Goal: Task Accomplishment & Management: Manage account settings

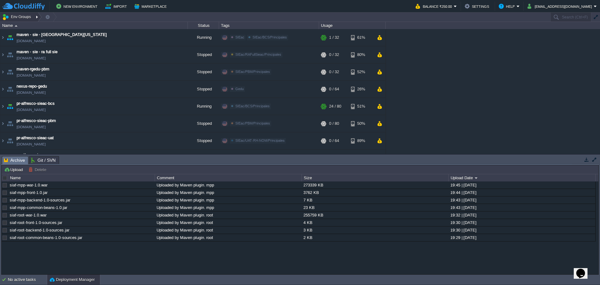
click at [37, 19] on div at bounding box center [37, 17] width 8 height 9
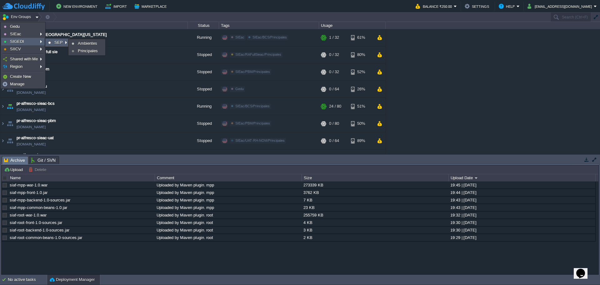
click at [54, 44] on link "SEP" at bounding box center [57, 42] width 23 height 7
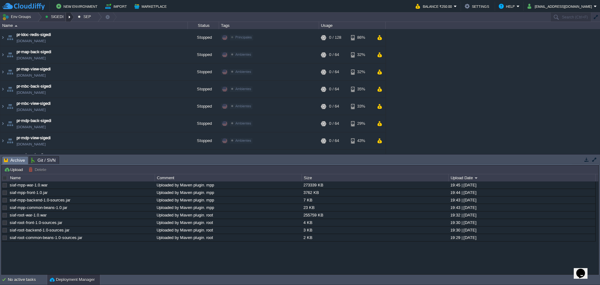
click at [68, 19] on div at bounding box center [70, 17] width 8 height 9
click at [168, 17] on td "Env Groups SIGEDI SEP" at bounding box center [275, 17] width 550 height 9
click at [95, 20] on div at bounding box center [97, 17] width 8 height 9
click at [88, 39] on span at bounding box center [91, 39] width 33 height 1
click at [89, 36] on span "Principales" at bounding box center [93, 34] width 20 height 5
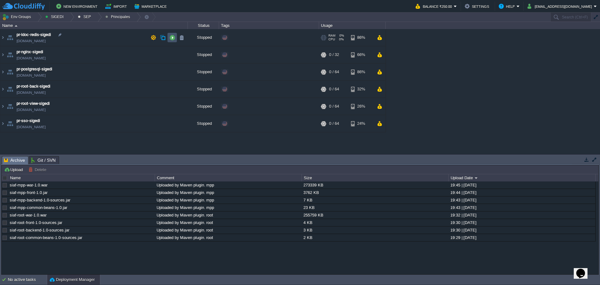
click at [173, 40] on button "button" at bounding box center [172, 38] width 6 height 6
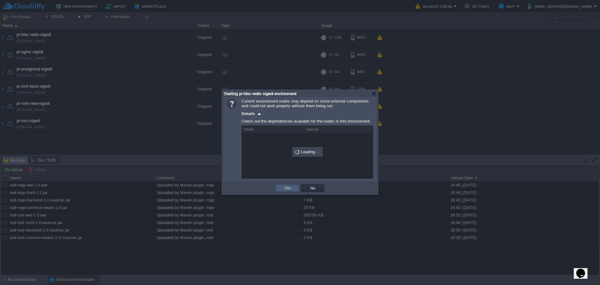
click at [287, 192] on td "Yes" at bounding box center [287, 188] width 23 height 8
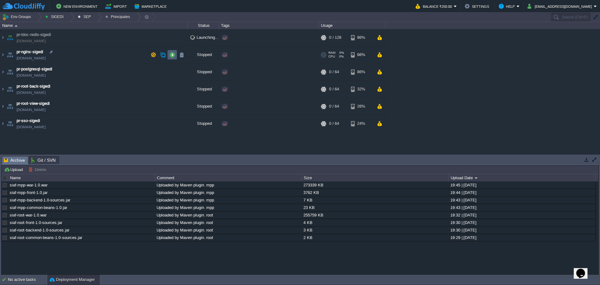
click at [172, 53] on button "button" at bounding box center [172, 55] width 6 height 6
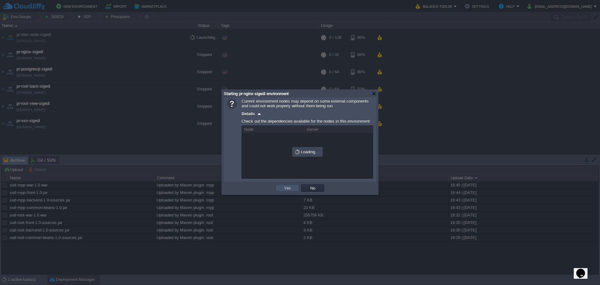
click at [289, 189] on button "Yes" at bounding box center [287, 188] width 11 height 6
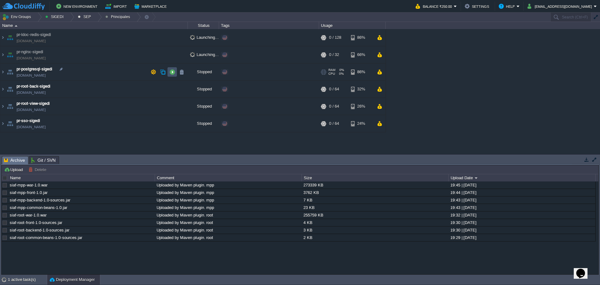
click at [169, 71] on button "button" at bounding box center [172, 72] width 6 height 6
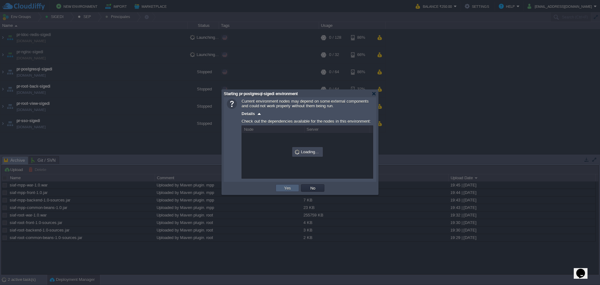
click at [290, 190] on button "Yes" at bounding box center [287, 188] width 11 height 6
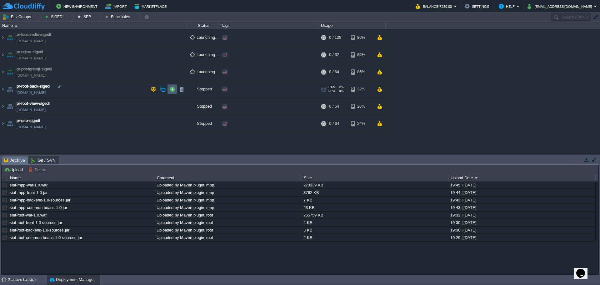
click at [173, 88] on button "button" at bounding box center [172, 89] width 6 height 6
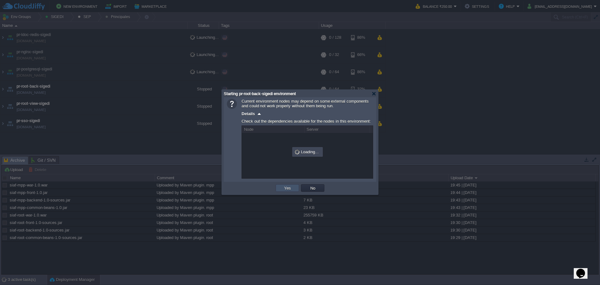
click at [286, 188] on button "Yes" at bounding box center [287, 188] width 11 height 6
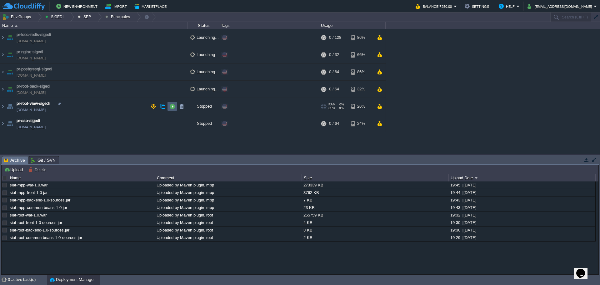
click at [173, 107] on button "button" at bounding box center [172, 106] width 6 height 6
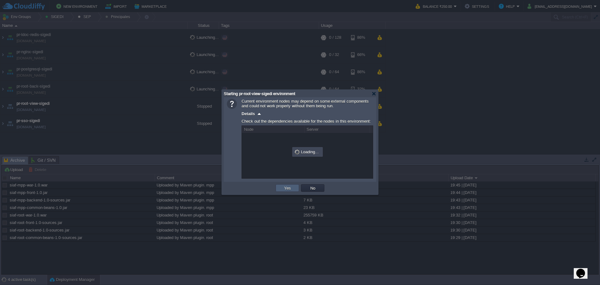
click at [292, 189] on button "Yes" at bounding box center [287, 188] width 11 height 6
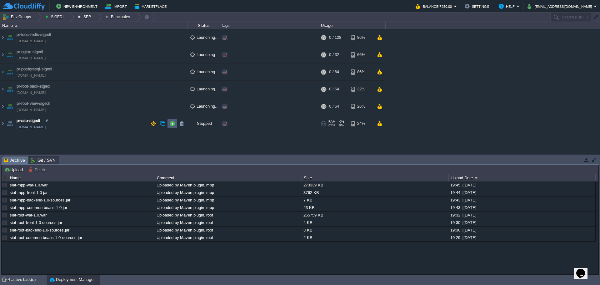
click at [174, 125] on button "button" at bounding box center [172, 124] width 6 height 6
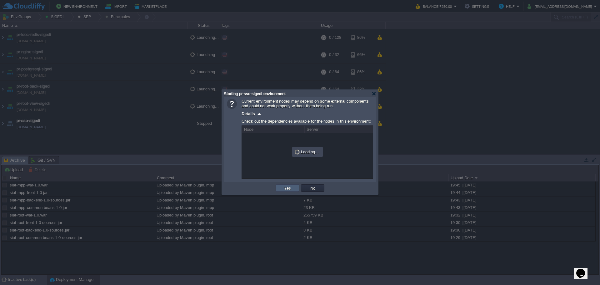
click at [283, 191] on button "Yes" at bounding box center [287, 188] width 11 height 6
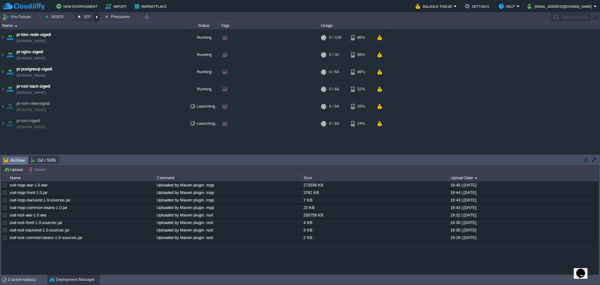
click at [95, 19] on div at bounding box center [97, 17] width 8 height 9
click at [92, 38] on li at bounding box center [92, 39] width 36 height 3
click at [92, 37] on link "Principales" at bounding box center [91, 34] width 35 height 7
click at [93, 19] on div at bounding box center [97, 17] width 8 height 9
click at [94, 26] on span "Ambientes" at bounding box center [92, 26] width 19 height 5
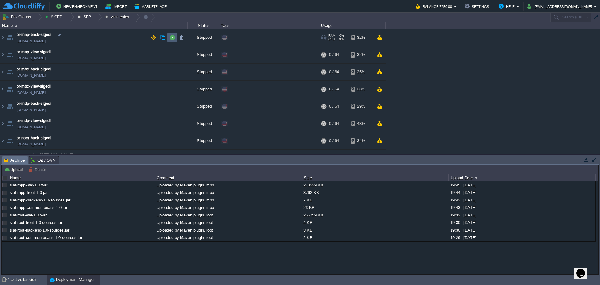
click at [171, 35] on button "button" at bounding box center [172, 38] width 6 height 6
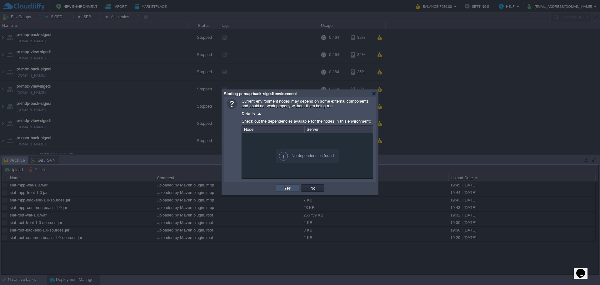
drag, startPoint x: 287, startPoint y: 189, endPoint x: 260, endPoint y: 158, distance: 41.9
click at [287, 189] on button "Yes" at bounding box center [287, 188] width 11 height 6
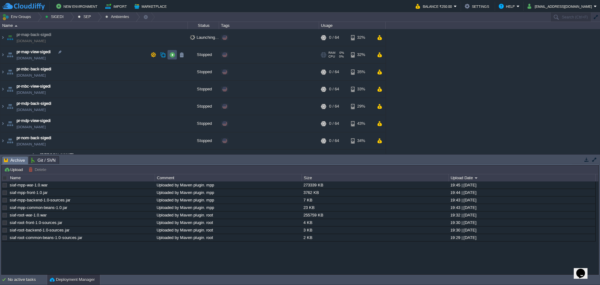
click at [170, 55] on button "button" at bounding box center [172, 55] width 6 height 6
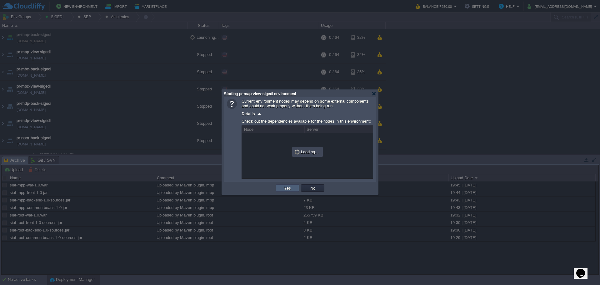
click at [286, 191] on button "Yes" at bounding box center [287, 188] width 11 height 6
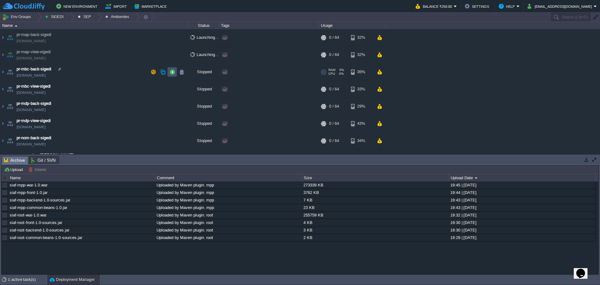
click at [173, 72] on button "button" at bounding box center [172, 72] width 6 height 6
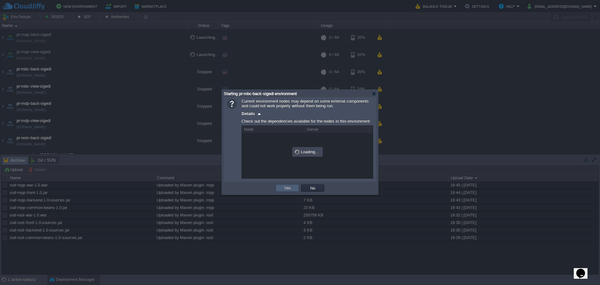
click at [284, 185] on td "Yes" at bounding box center [287, 188] width 23 height 8
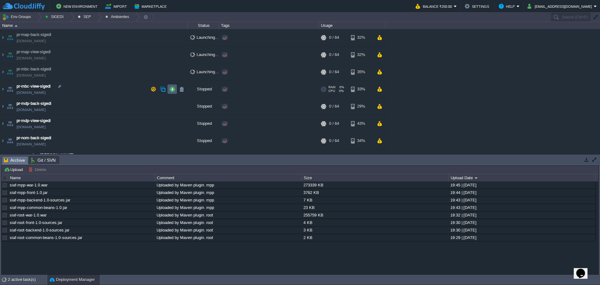
click at [169, 90] on td at bounding box center [172, 88] width 9 height 9
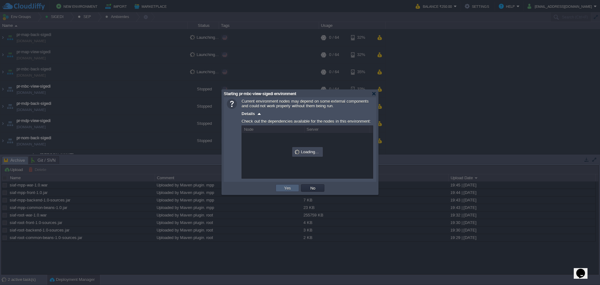
click at [281, 186] on td "Yes" at bounding box center [287, 188] width 23 height 8
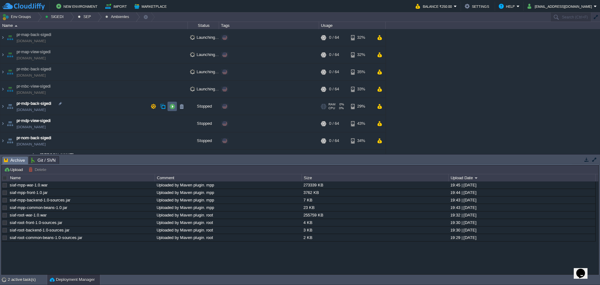
click at [171, 108] on button "button" at bounding box center [172, 106] width 6 height 6
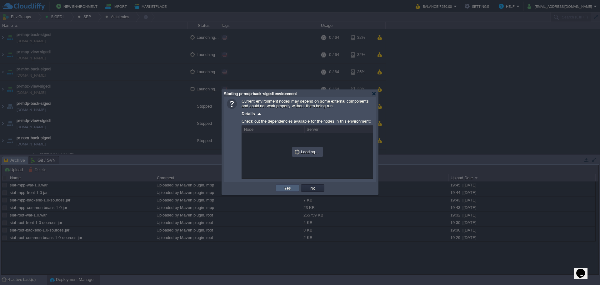
click at [283, 189] on button "Yes" at bounding box center [287, 188] width 11 height 6
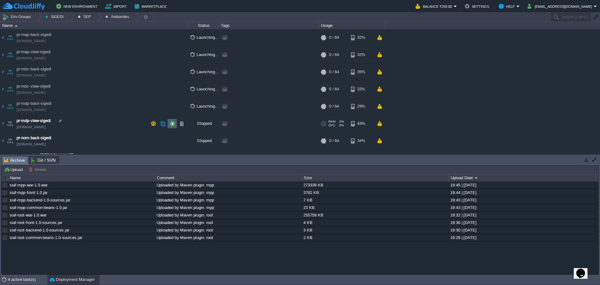
click at [173, 124] on button "button" at bounding box center [172, 124] width 6 height 6
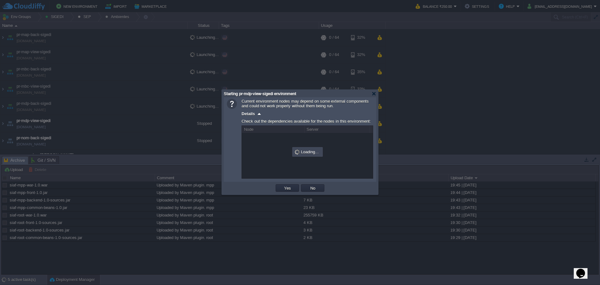
click at [284, 185] on td "Yes" at bounding box center [287, 187] width 25 height 9
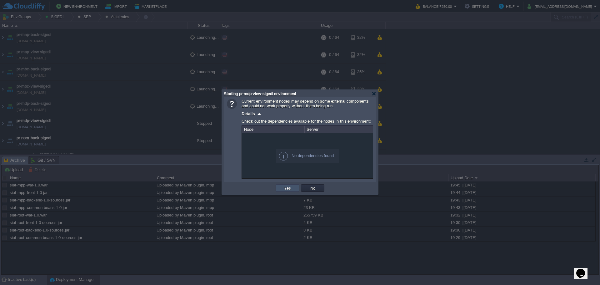
click at [284, 191] on button "Yes" at bounding box center [287, 188] width 11 height 6
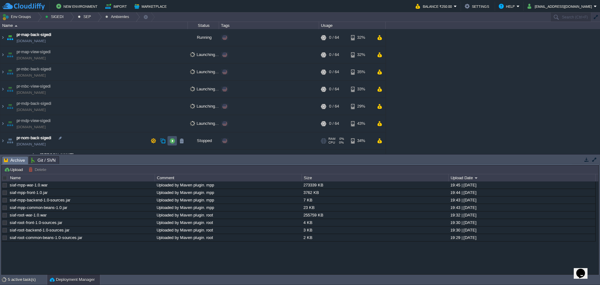
click at [171, 138] on button "button" at bounding box center [172, 141] width 6 height 6
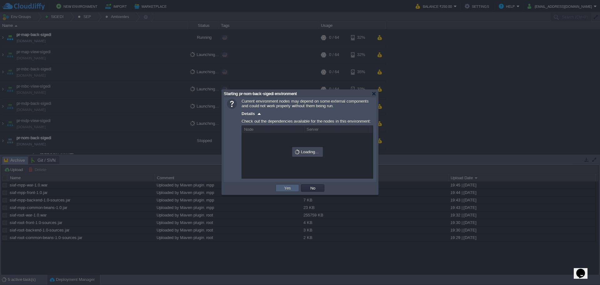
click at [279, 190] on td "Yes" at bounding box center [287, 188] width 23 height 8
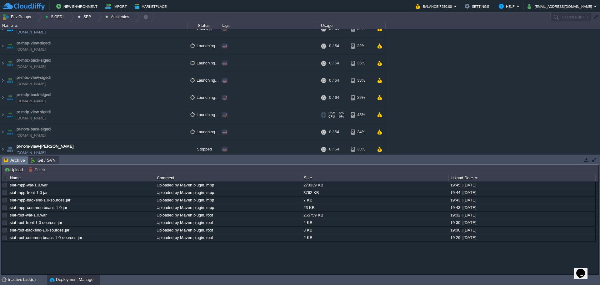
scroll to position [13, 0]
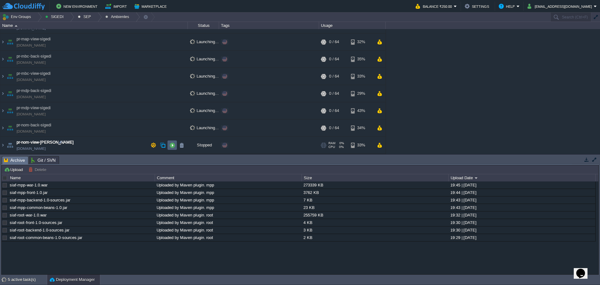
click at [172, 145] on button "button" at bounding box center [172, 145] width 6 height 6
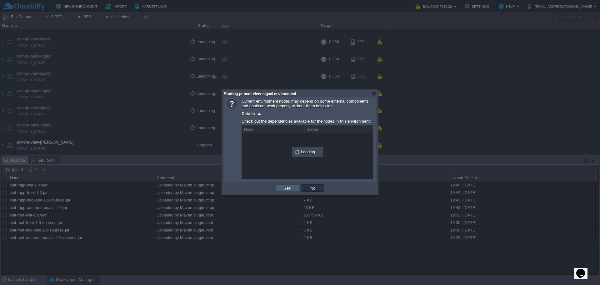
click at [280, 192] on td "Yes" at bounding box center [287, 188] width 23 height 8
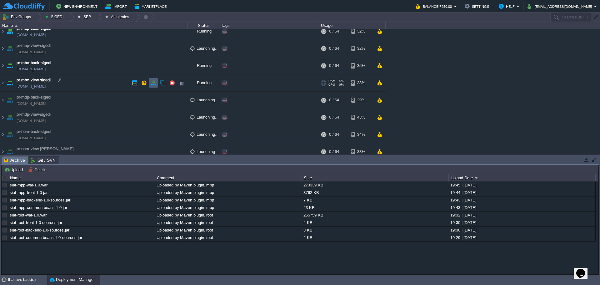
scroll to position [0, 0]
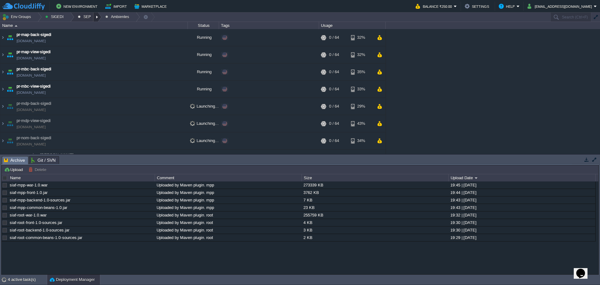
click at [93, 20] on div at bounding box center [97, 17] width 8 height 9
click at [95, 34] on span "Principales" at bounding box center [93, 34] width 20 height 5
click at [568, 95] on div "maven - sie - [GEOGRAPHIC_DATA][US_STATE] [DOMAIN_NAME] Running SIEac SIEac/BCS…" at bounding box center [300, 91] width 600 height 125
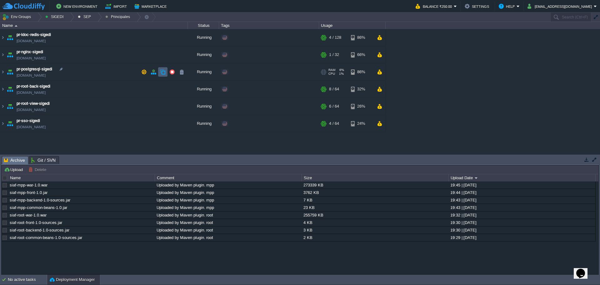
click at [166, 72] on td at bounding box center [162, 71] width 9 height 9
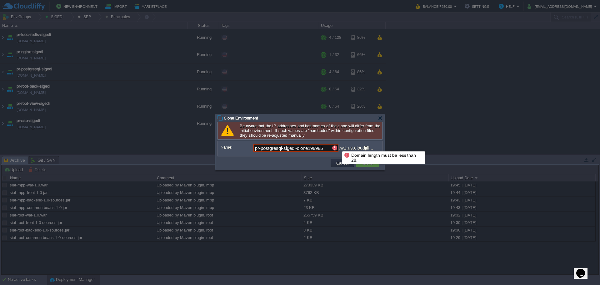
drag, startPoint x: 312, startPoint y: 147, endPoint x: 464, endPoint y: 147, distance: 152.0
click at [460, 147] on body "New Environment Import Marketplace Bonus ₹0.00 Upgrade Account Balance ₹250.00 …" at bounding box center [300, 142] width 600 height 285
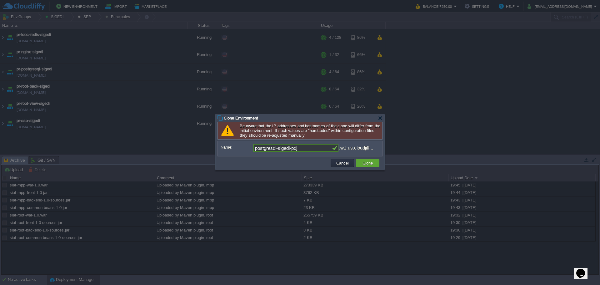
type input "pr-postgresql-sigedi-pdj"
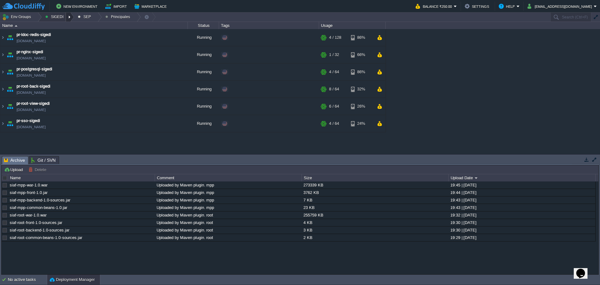
click at [68, 14] on div at bounding box center [70, 17] width 8 height 9
click at [36, 16] on div at bounding box center [37, 17] width 8 height 9
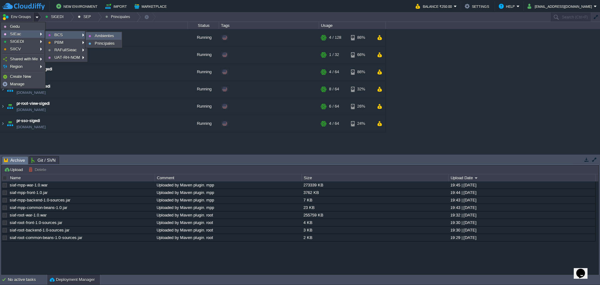
click at [108, 35] on span "Ambientes" at bounding box center [104, 35] width 19 height 5
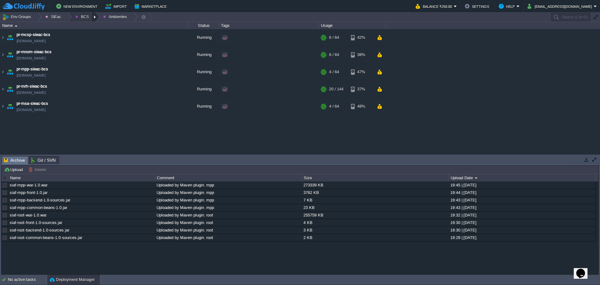
click at [93, 19] on div at bounding box center [95, 17] width 8 height 9
click at [89, 36] on span "Principales" at bounding box center [90, 34] width 20 height 5
click at [35, 17] on div at bounding box center [37, 17] width 8 height 9
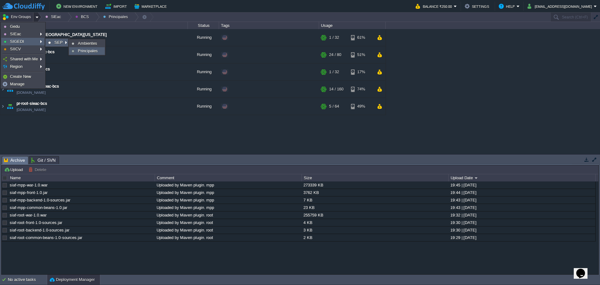
click at [88, 51] on span "Principales" at bounding box center [88, 50] width 20 height 5
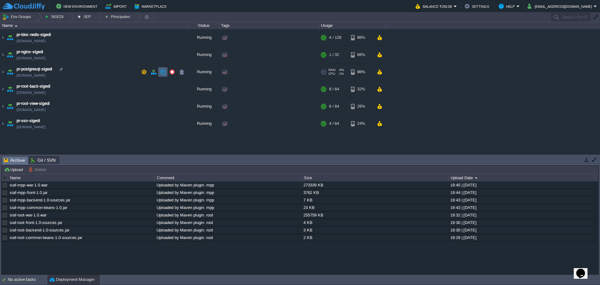
click at [161, 74] on button "button" at bounding box center [163, 72] width 6 height 6
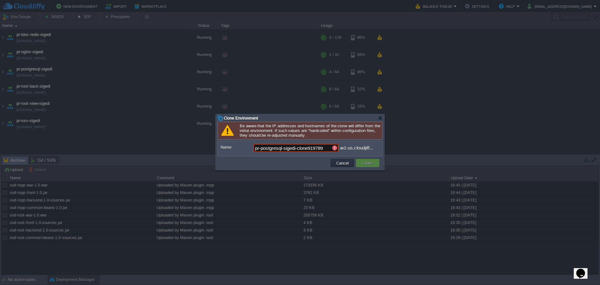
drag, startPoint x: 298, startPoint y: 150, endPoint x: 411, endPoint y: 152, distance: 113.2
click at [325, 152] on input "pr-postgresql-sigedi-clone919789" at bounding box center [293, 148] width 78 height 8
type input "pr-postgresql-sigedi-pdj"
click at [371, 165] on button "Clone" at bounding box center [368, 163] width 14 height 6
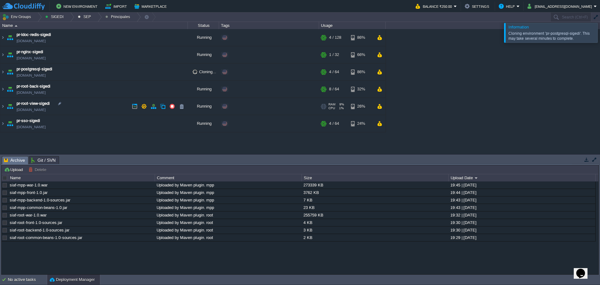
click at [90, 106] on td "pr-root-view-sigedi [DOMAIN_NAME]" at bounding box center [94, 106] width 188 height 17
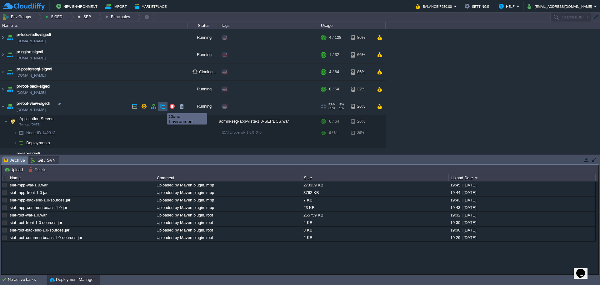
click at [163, 107] on button "button" at bounding box center [163, 106] width 6 height 6
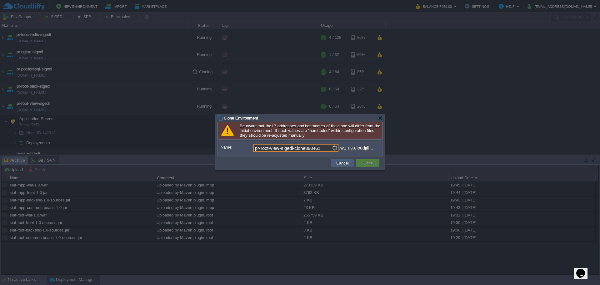
click at [335, 161] on button "Cancel" at bounding box center [343, 163] width 16 height 6
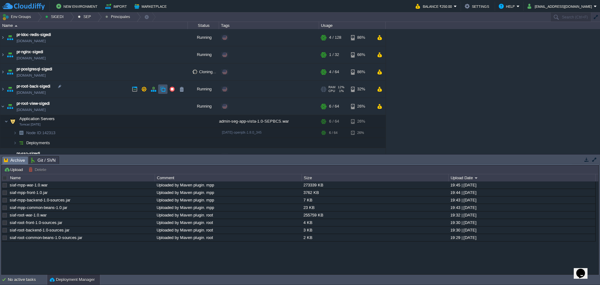
click at [163, 91] on button "button" at bounding box center [163, 89] width 6 height 6
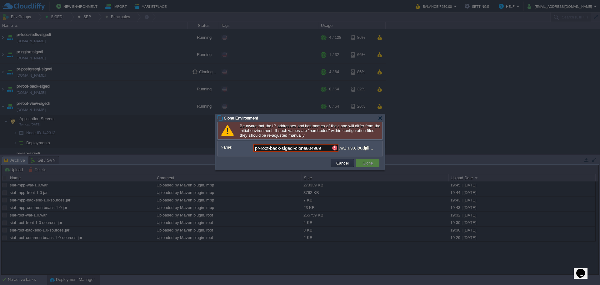
drag, startPoint x: 297, startPoint y: 148, endPoint x: 402, endPoint y: 149, distance: 105.4
click at [390, 149] on body "New Environment Import Marketplace Bonus ₹0.00 Upgrade Account Balance ₹250.00 …" at bounding box center [300, 142] width 600 height 285
click at [276, 150] on input "pr-root-back-sigedi-pdj" at bounding box center [293, 148] width 78 height 8
type input "pr-root-sigedi-pdj"
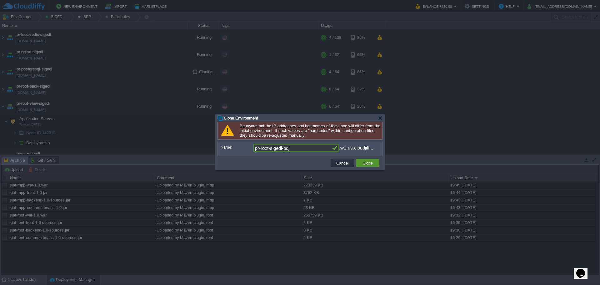
click at [372, 163] on button "Clone" at bounding box center [368, 163] width 14 height 6
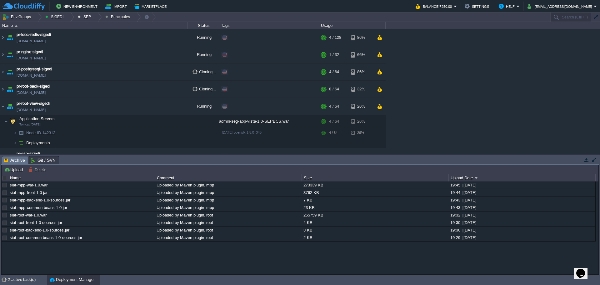
click at [2, 177] on td at bounding box center [5, 177] width 6 height 7
click at [7, 178] on div at bounding box center [5, 178] width 6 height 6
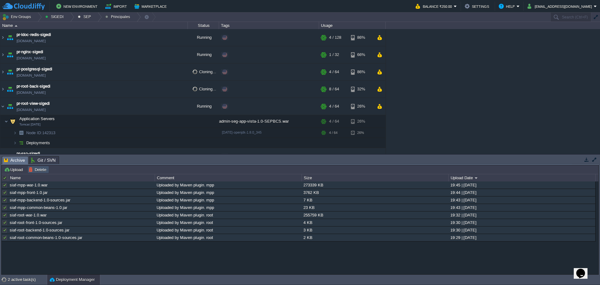
click at [37, 170] on button "Delete" at bounding box center [38, 170] width 20 height 6
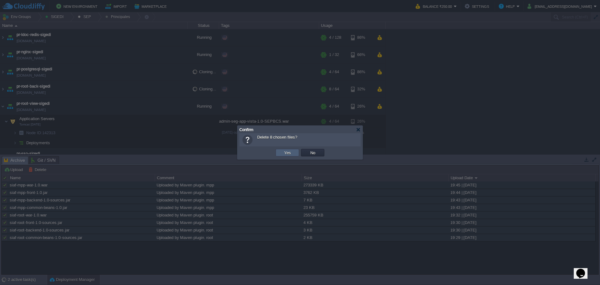
click at [285, 152] on button "Yes" at bounding box center [287, 153] width 11 height 6
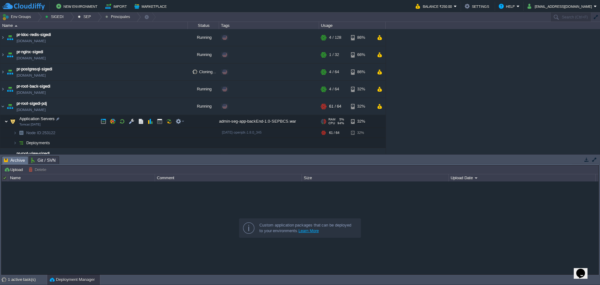
click at [7, 124] on img at bounding box center [6, 121] width 4 height 13
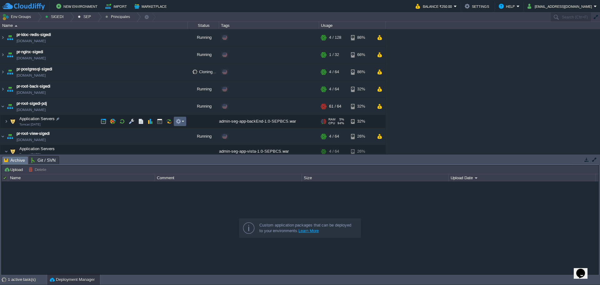
click at [184, 123] on td at bounding box center [180, 121] width 13 height 9
click at [164, 109] on button "button" at bounding box center [163, 106] width 6 height 6
click at [151, 110] on td at bounding box center [153, 106] width 9 height 9
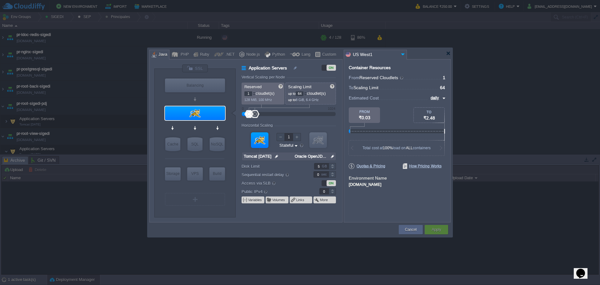
click at [258, 214] on form "Vertical Scaling per Node Reserved 1 cloudlet(s) 128 MiB, 100 MHz Scaling Limit…" at bounding box center [292, 148] width 100 height 147
type input "Tomcat [DATE]"
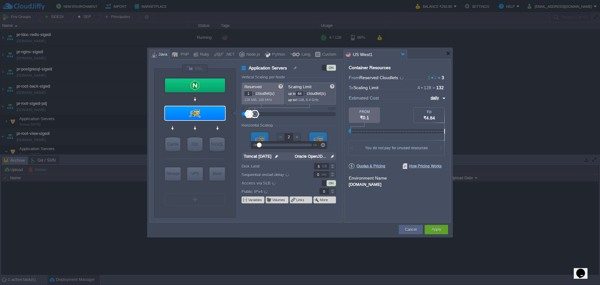
click at [300, 139] on div at bounding box center [297, 137] width 8 height 8
click at [295, 139] on div at bounding box center [297, 137] width 8 height 8
click at [279, 141] on div "1 16 Node ID: 253122 New Node New Node New Node New Node Add New Node Auto" at bounding box center [289, 145] width 76 height 8
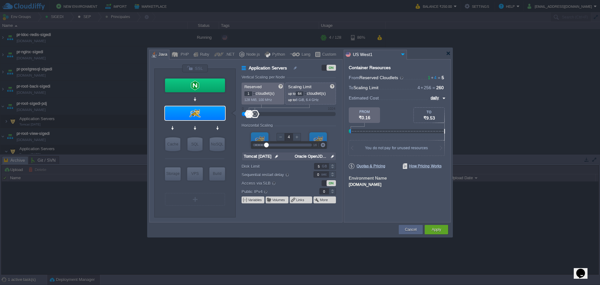
click at [281, 134] on div at bounding box center [281, 137] width 8 height 8
click at [280, 134] on div at bounding box center [281, 137] width 8 height 8
type input "2"
click at [280, 135] on div at bounding box center [281, 137] width 8 height 8
click at [380, 205] on div "Container Resources From Reserved Cloudlets 1 + 2 ... = 3 not added To Scaling …" at bounding box center [397, 140] width 107 height 163
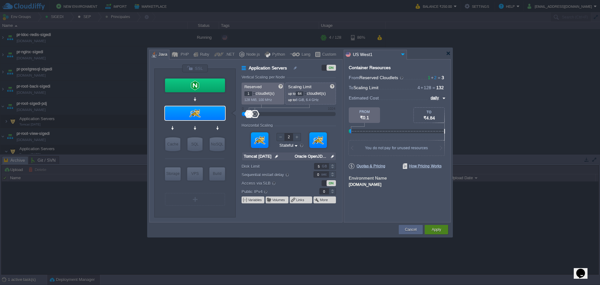
click at [437, 228] on button "Apply" at bounding box center [436, 229] width 9 height 6
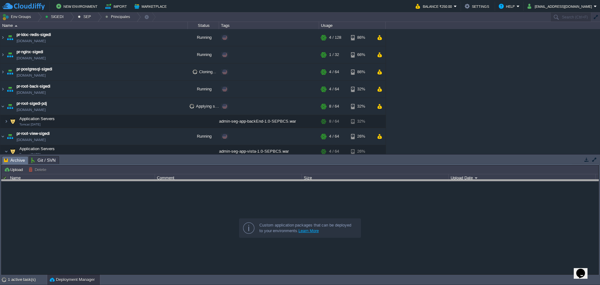
drag, startPoint x: 167, startPoint y: 164, endPoint x: 166, endPoint y: 198, distance: 33.8
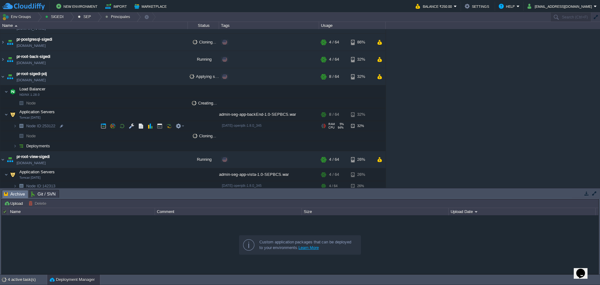
scroll to position [29, 0]
click at [9, 114] on img at bounding box center [12, 115] width 9 height 13
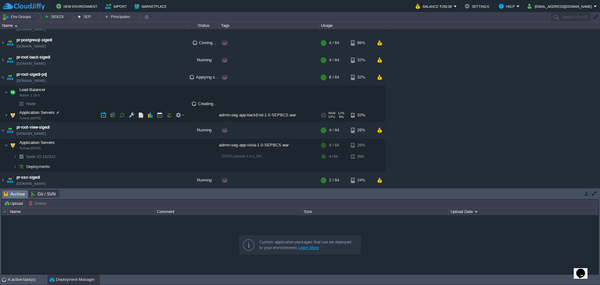
click at [9, 116] on img at bounding box center [12, 115] width 9 height 13
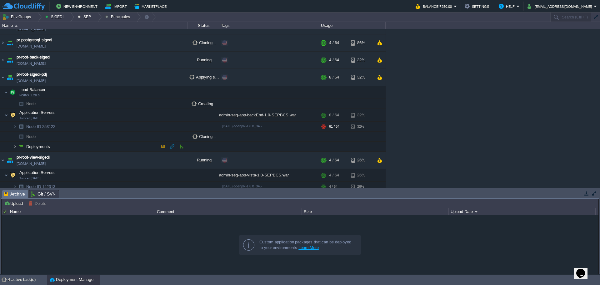
click at [15, 144] on img at bounding box center [15, 147] width 4 height 10
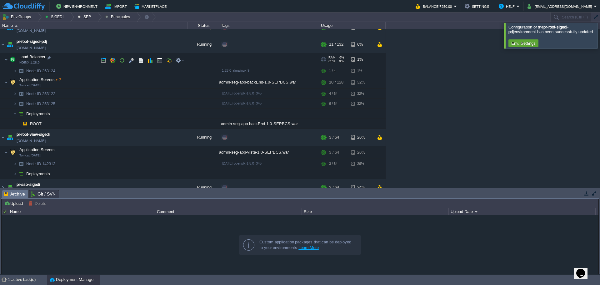
scroll to position [63, 0]
click at [17, 91] on img at bounding box center [21, 93] width 9 height 10
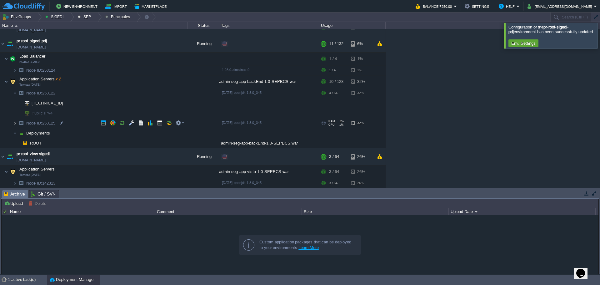
click at [16, 121] on img at bounding box center [15, 123] width 4 height 10
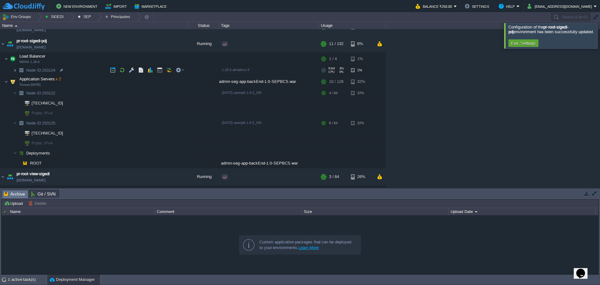
click at [14, 71] on img at bounding box center [15, 70] width 4 height 10
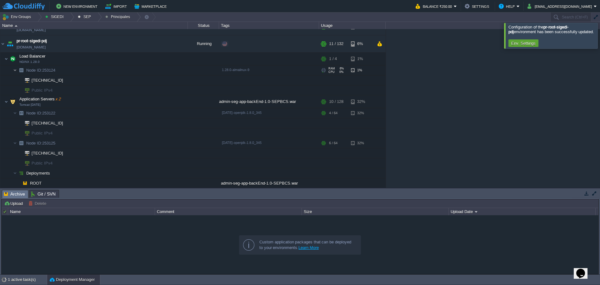
click at [14, 71] on img at bounding box center [15, 70] width 4 height 10
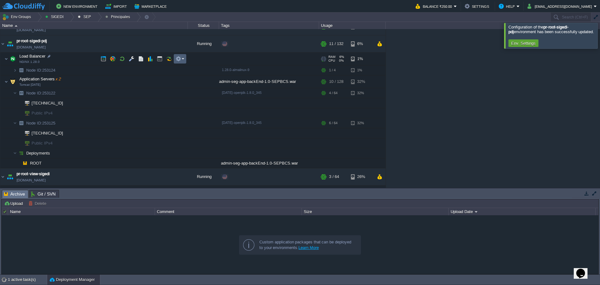
click at [185, 58] on td at bounding box center [180, 58] width 13 height 9
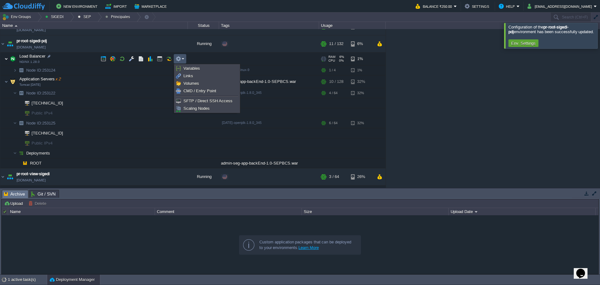
click at [7, 59] on img at bounding box center [6, 59] width 4 height 13
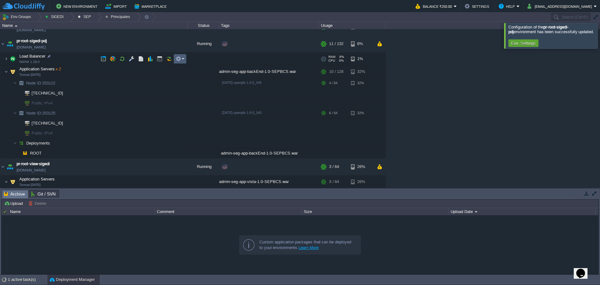
click at [182, 59] on em at bounding box center [180, 59] width 8 height 6
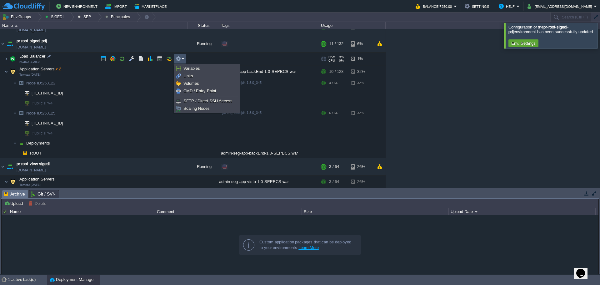
click at [7, 108] on td "Public IPv4" at bounding box center [94, 103] width 188 height 10
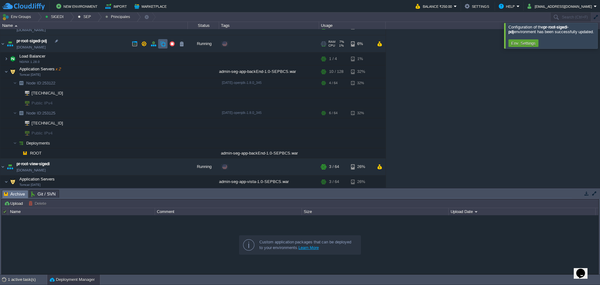
click at [161, 45] on button "button" at bounding box center [163, 44] width 6 height 6
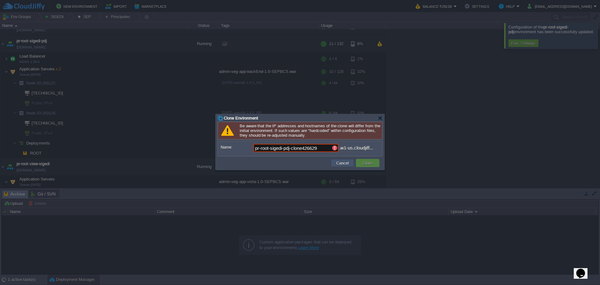
click at [336, 163] on button "Cancel" at bounding box center [343, 163] width 16 height 6
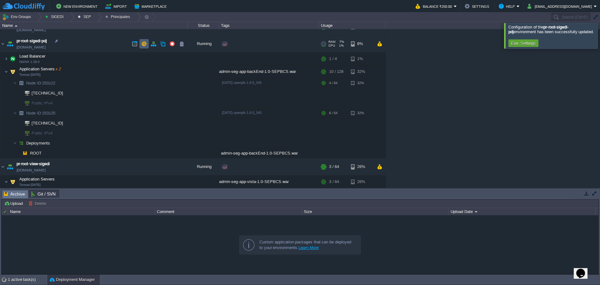
click at [148, 43] on td at bounding box center [143, 43] width 9 height 9
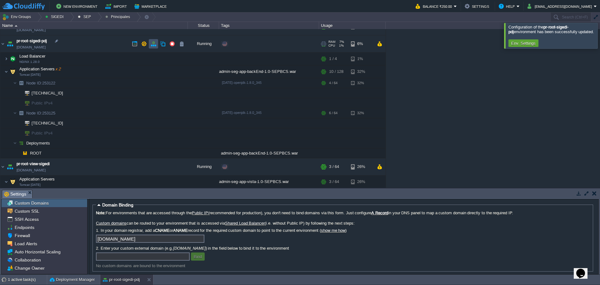
click at [153, 43] on button "button" at bounding box center [154, 44] width 6 height 6
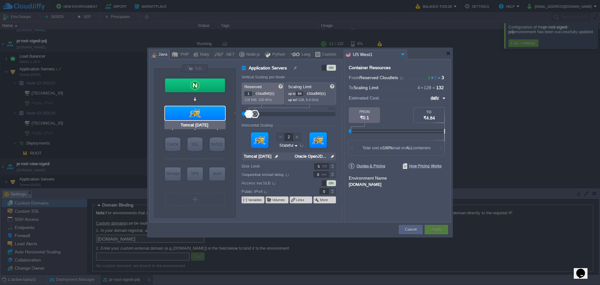
type input "NGINX 1.28.0"
click at [202, 84] on div at bounding box center [195, 85] width 60 height 14
type input "Load Balancer"
type input "4"
type input "1"
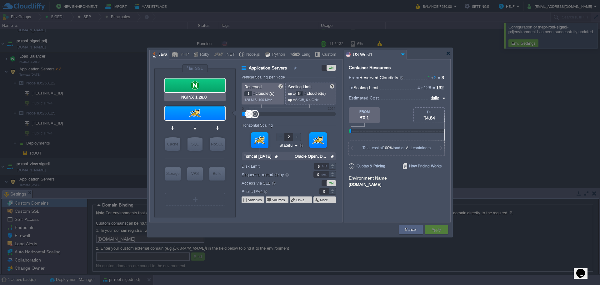
type input "NGINX 1.28.0"
type input "null"
type input "1.28.0-almalin..."
type input "50"
type input "30"
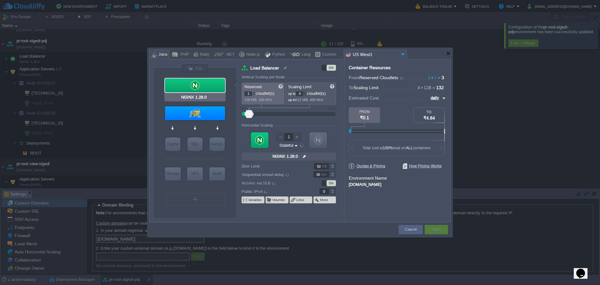
click at [202, 77] on div "VM Balancing VM Application Servers VM Cache VM SQL VM NoSQL VM Storage VM VPS …" at bounding box center [194, 143] width 81 height 148
click at [200, 83] on div at bounding box center [195, 85] width 60 height 14
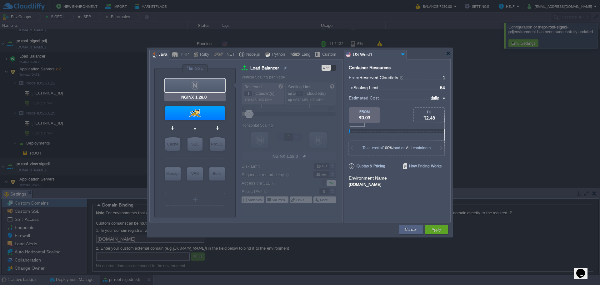
type input "Tomcat [DATE]"
click at [196, 117] on div at bounding box center [195, 113] width 60 height 14
type input "Application Servers"
type input "64"
type input "Tomcat [DATE]"
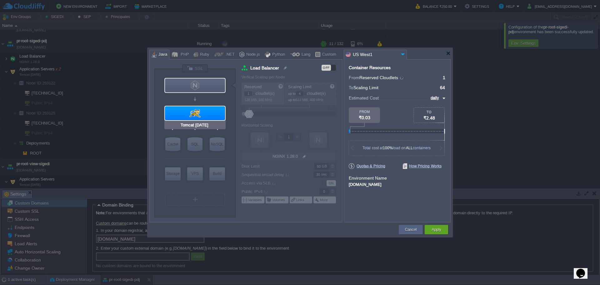
type input "null"
type input "Oracle OpenJD..."
type input "5"
type input "0"
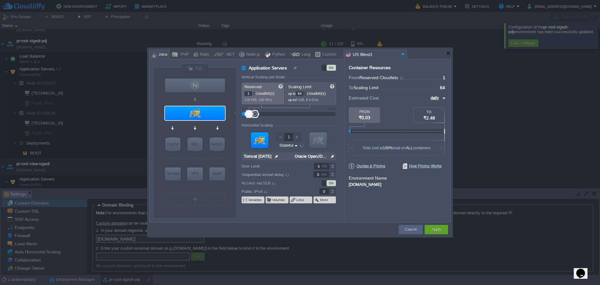
type input "2"
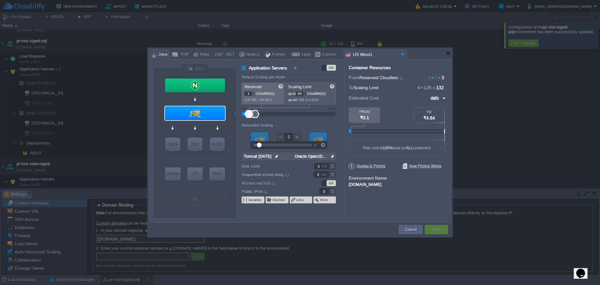
click at [298, 134] on div at bounding box center [297, 137] width 8 height 8
type input "NGINX 1.28.0"
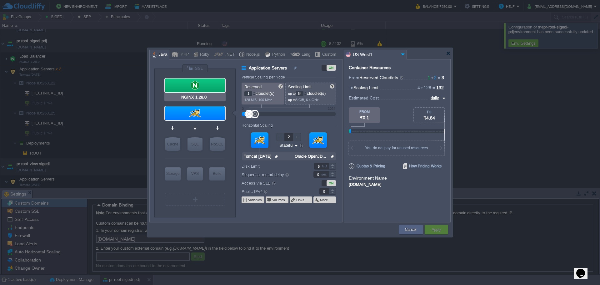
click at [199, 84] on div at bounding box center [195, 85] width 60 height 14
type input "Load Balancer"
type input "4"
type input "1"
type input "NGINX 1.28.0"
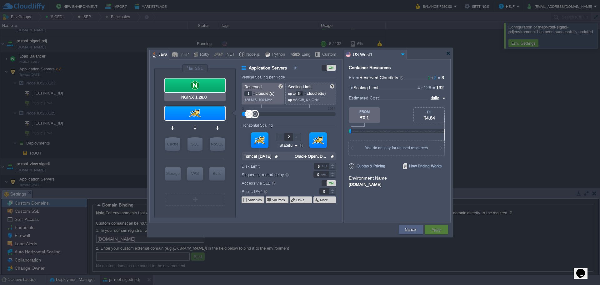
type input "null"
type input "1.28.0-almalin..."
type input "50"
type input "30"
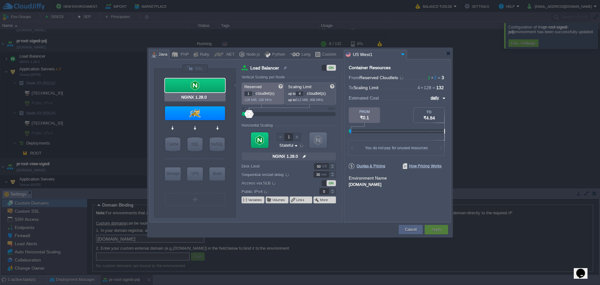
click at [201, 85] on div at bounding box center [195, 85] width 60 height 14
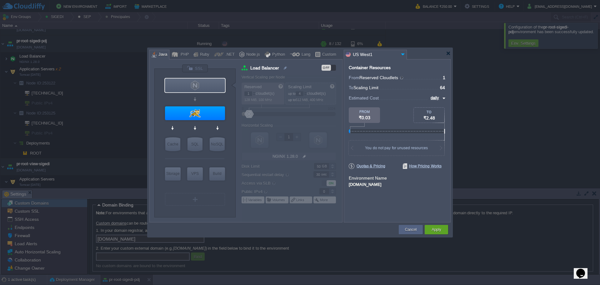
type input "Tomcat [DATE]"
click at [209, 113] on div at bounding box center [195, 113] width 60 height 14
type input "Application Servers"
type input "64"
type input "Tomcat [DATE]"
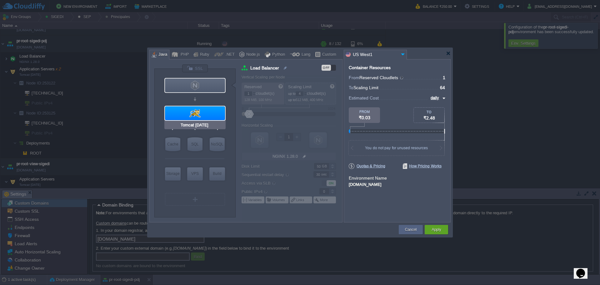
type input "null"
type input "Oracle OpenJD..."
type input "5"
type input "0"
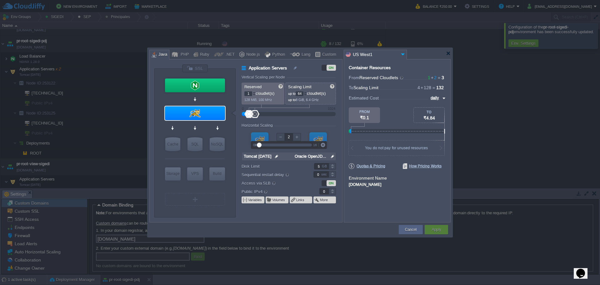
click at [298, 139] on div at bounding box center [297, 137] width 8 height 8
type input "2"
click at [281, 137] on div at bounding box center [281, 137] width 8 height 8
click at [309, 119] on form "Vertical Scaling per Node Reserved 1 cloudlet(s) 128 MiB, 100 MHz Scaling Limit…" at bounding box center [292, 148] width 100 height 147
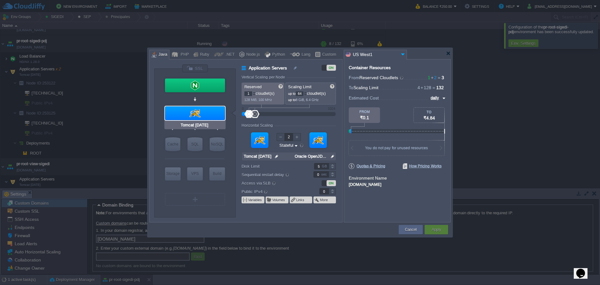
type input "NGINX 1.28.0"
click at [206, 91] on div at bounding box center [195, 85] width 60 height 14
type input "Load Balancer"
type input "4"
type input "1"
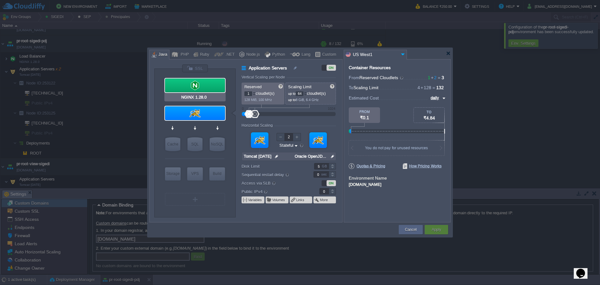
type input "NGINX 1.28.0"
type input "null"
type input "1.28.0-almalin..."
type input "50"
type input "30"
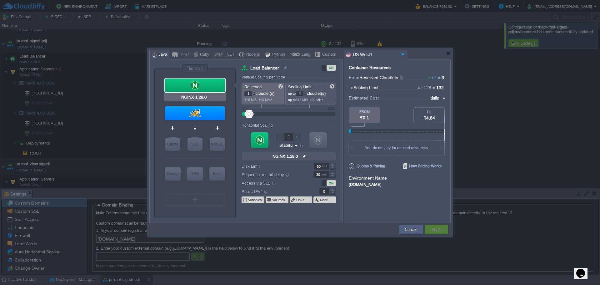
click at [206, 91] on div at bounding box center [195, 85] width 60 height 14
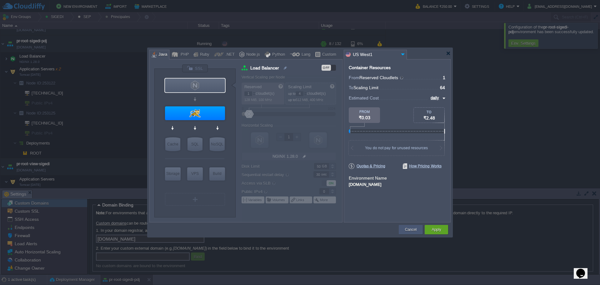
click at [405, 232] on button "Cancel" at bounding box center [411, 229] width 12 height 6
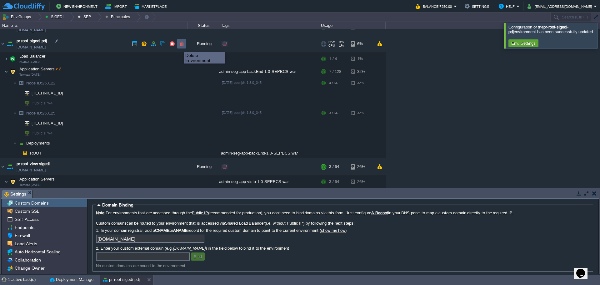
click at [182, 47] on button "button" at bounding box center [182, 44] width 6 height 6
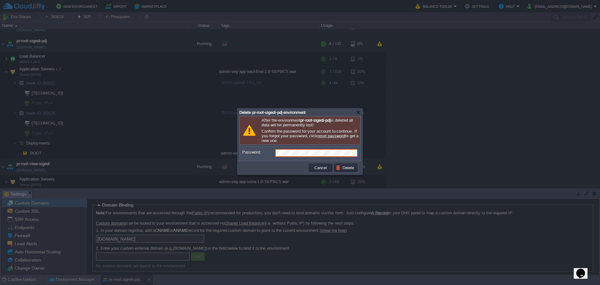
click at [315, 150] on div "Password:" at bounding box center [300, 153] width 121 height 14
click at [354, 170] on button "Delete" at bounding box center [346, 168] width 20 height 6
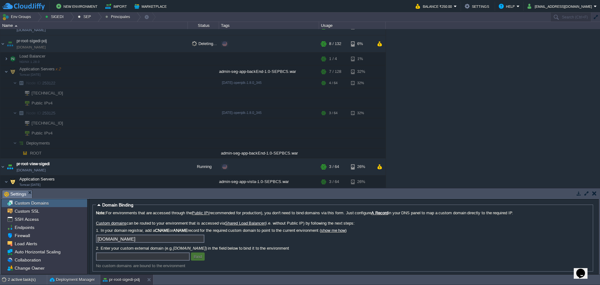
scroll to position [0, 0]
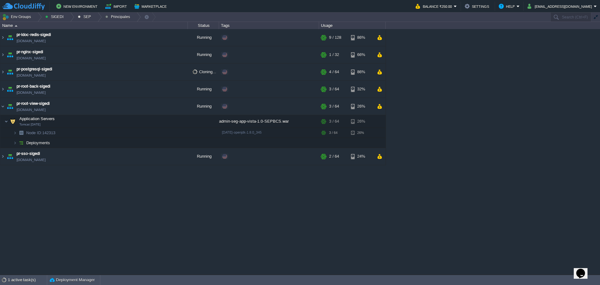
click at [333, 214] on div "maven - sie - [GEOGRAPHIC_DATA][US_STATE] [DOMAIN_NAME] Running Edit RAM 1% CPU…" at bounding box center [300, 151] width 600 height 245
click at [0, 108] on table "maven - sie - [GEOGRAPHIC_DATA][US_STATE] [DOMAIN_NAME] Running Edit RAM 1% CPU…" at bounding box center [193, 97] width 386 height 136
click at [0, 103] on table "maven - sie - [GEOGRAPHIC_DATA][US_STATE] [DOMAIN_NAME] Running Edit RAM 1% CPU…" at bounding box center [193, 97] width 386 height 136
click at [3, 109] on img at bounding box center [2, 106] width 5 height 17
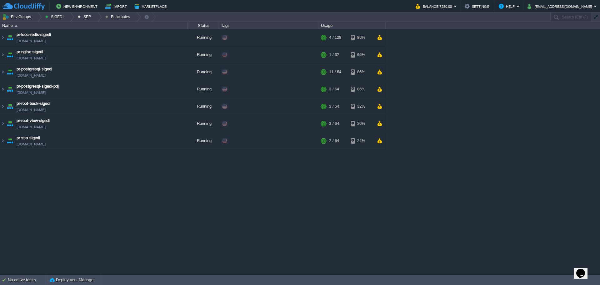
click at [225, 196] on div "maven - sie - [GEOGRAPHIC_DATA][US_STATE] [DOMAIN_NAME] Running Edit RAM 1% CPU…" at bounding box center [300, 151] width 600 height 245
click at [103, 88] on td "pr-postgresql-sigedi-pdj [DOMAIN_NAME]" at bounding box center [94, 89] width 188 height 17
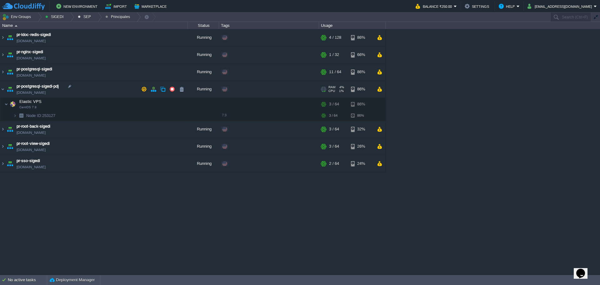
click at [238, 88] on div "Edit" at bounding box center [236, 89] width 12 height 6
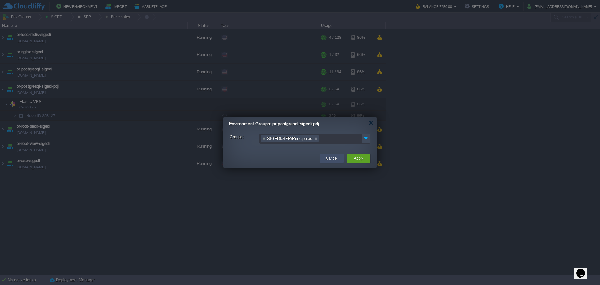
click at [337, 157] on button "Cancel" at bounding box center [332, 158] width 12 height 6
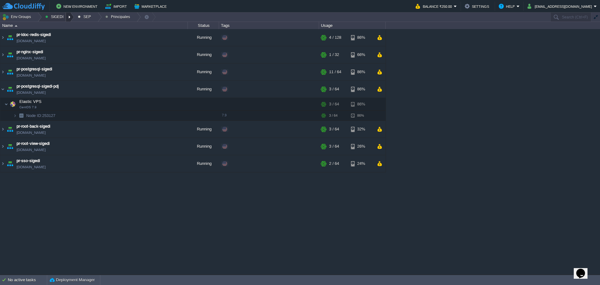
click at [66, 17] on div at bounding box center [70, 17] width 8 height 9
click at [323, 231] on div "maven - sie - [GEOGRAPHIC_DATA][US_STATE] [DOMAIN_NAME] Running Edit RAM 1% CPU…" at bounding box center [300, 151] width 600 height 245
click at [67, 18] on div at bounding box center [70, 17] width 8 height 9
click at [62, 39] on link "Add Child" at bounding box center [58, 36] width 33 height 7
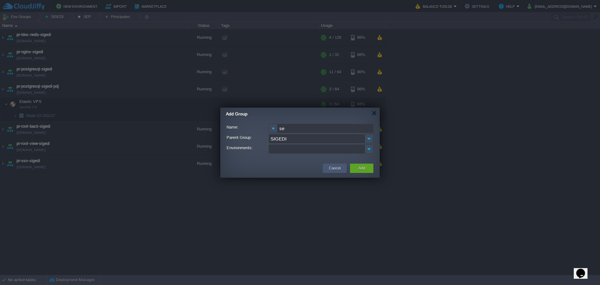
type input "s"
type input "PDJ"
click at [359, 164] on div "Add" at bounding box center [362, 168] width 14 height 9
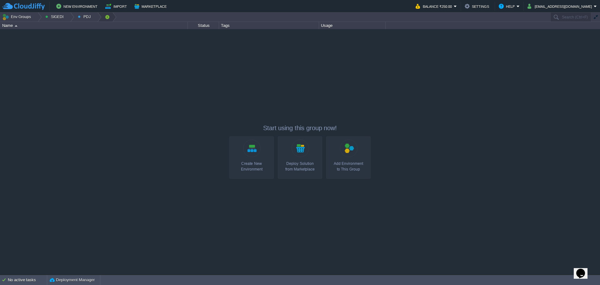
click at [104, 19] on button "button" at bounding box center [107, 17] width 6 height 9
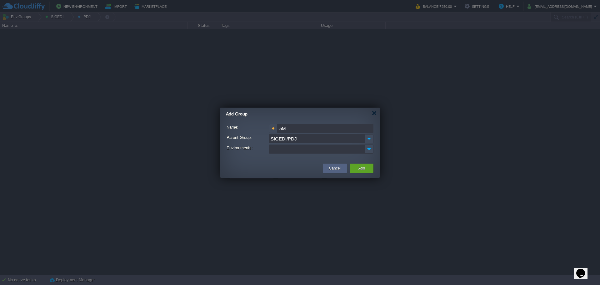
type input "a"
type input "Ambientes"
click at [369, 170] on div "Add" at bounding box center [362, 168] width 14 height 9
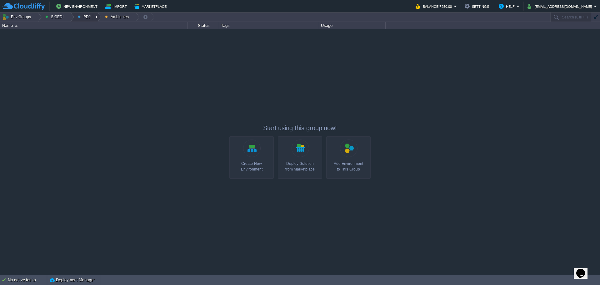
click at [81, 18] on button "PDJ" at bounding box center [85, 17] width 15 height 9
click at [105, 18] on button "button" at bounding box center [107, 17] width 6 height 9
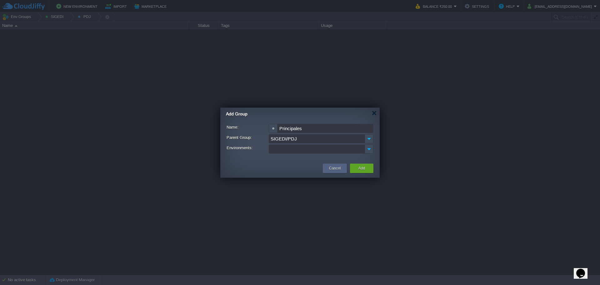
type input "Principales"
click at [365, 170] on button "Add" at bounding box center [362, 168] width 7 height 6
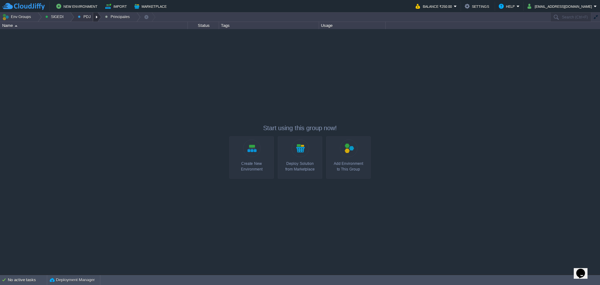
click at [94, 19] on div at bounding box center [97, 17] width 8 height 9
click at [90, 33] on span "Principales" at bounding box center [93, 34] width 20 height 5
click at [69, 18] on div at bounding box center [70, 17] width 8 height 9
click at [94, 42] on span "Principales" at bounding box center [94, 42] width 20 height 5
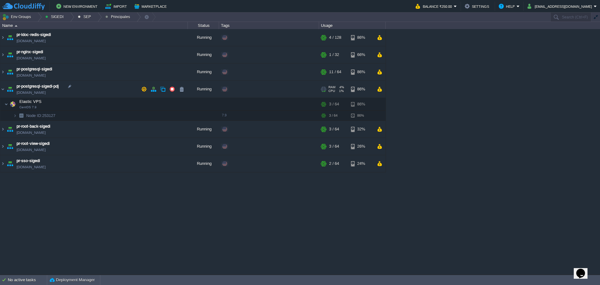
click at [241, 92] on div "Edit" at bounding box center [236, 89] width 12 height 6
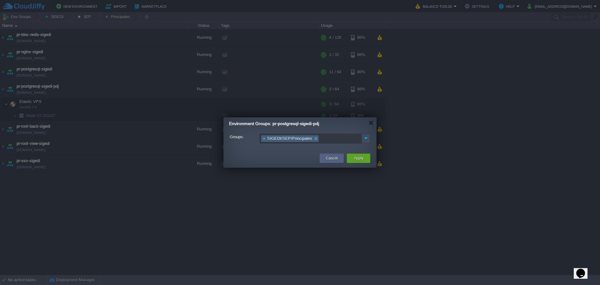
click at [315, 137] on link at bounding box center [315, 138] width 5 height 6
click at [367, 139] on img at bounding box center [366, 138] width 8 height 8
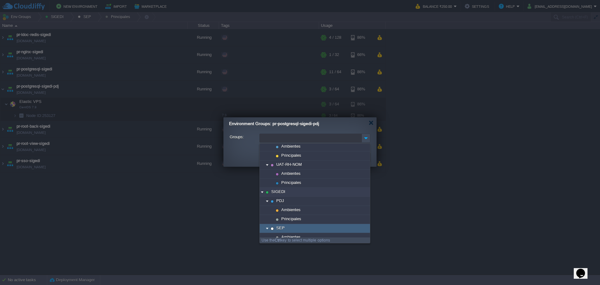
scroll to position [94, 0]
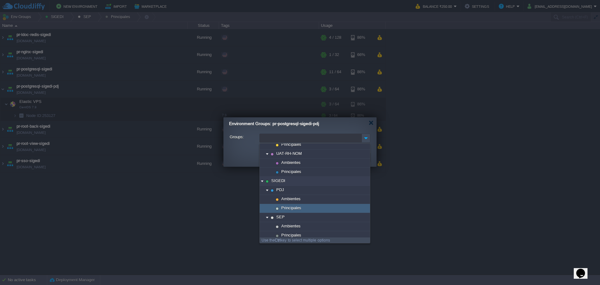
click at [312, 208] on div "Principales" at bounding box center [315, 208] width 110 height 9
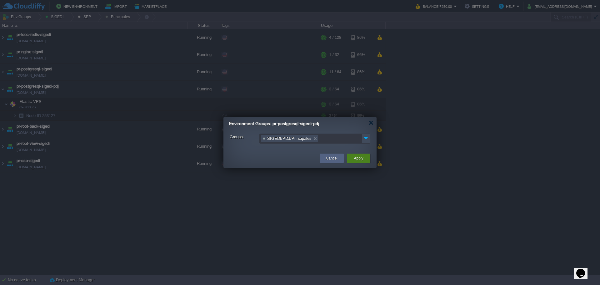
click at [355, 160] on button "Apply" at bounding box center [358, 158] width 9 height 6
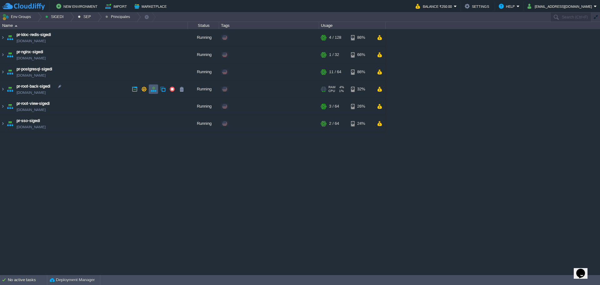
click at [157, 92] on td at bounding box center [153, 88] width 9 height 9
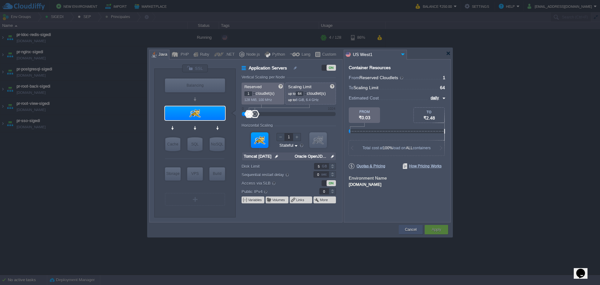
click at [410, 230] on button "Cancel" at bounding box center [411, 229] width 12 height 6
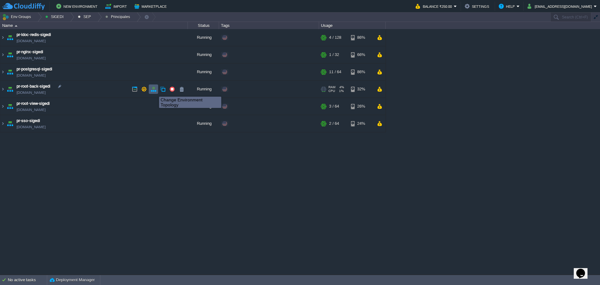
click at [154, 91] on button "button" at bounding box center [154, 89] width 6 height 6
click at [164, 89] on button "button" at bounding box center [163, 89] width 6 height 6
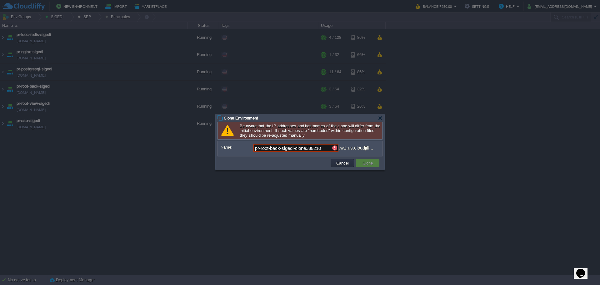
drag, startPoint x: 296, startPoint y: 149, endPoint x: 535, endPoint y: 162, distance: 239.2
click at [455, 157] on body "New Environment Import Marketplace Bonus ₹0.00 Upgrade Account Balance ₹250.00 …" at bounding box center [300, 142] width 600 height 285
type input "pr-root-back-sigedi-pdj"
click at [373, 164] on button "Clone" at bounding box center [368, 163] width 14 height 6
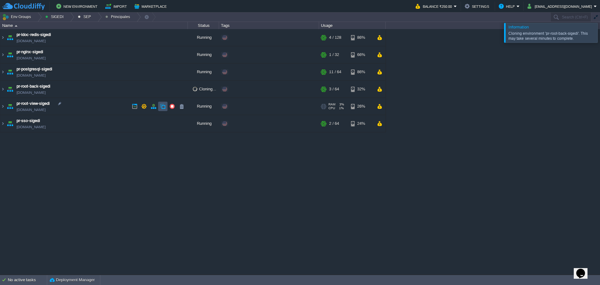
click at [163, 106] on button "button" at bounding box center [163, 106] width 6 height 6
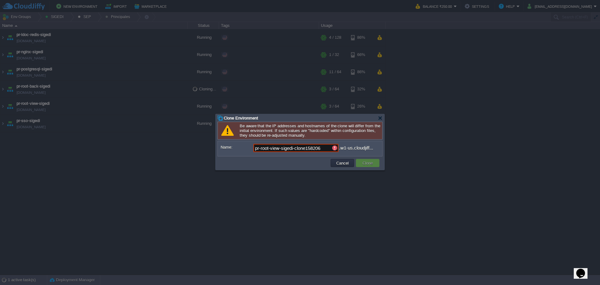
drag, startPoint x: 295, startPoint y: 149, endPoint x: 597, endPoint y: 169, distance: 303.1
click at [471, 162] on body "New Environment Import Marketplace Bonus ₹0.00 Upgrade Account Balance ₹250.00 …" at bounding box center [300, 142] width 600 height 285
paste input "-pdj"
type input "pr-root-view-sigedi-pdj"
click at [366, 164] on button "Clone" at bounding box center [368, 163] width 14 height 6
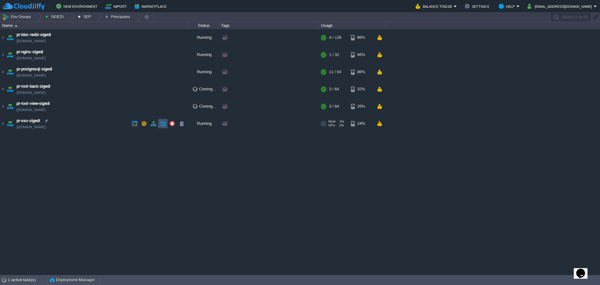
click at [165, 124] on button "button" at bounding box center [163, 124] width 6 height 6
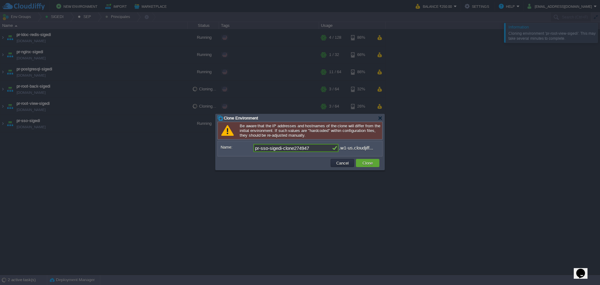
drag, startPoint x: 284, startPoint y: 149, endPoint x: 597, endPoint y: 169, distance: 313.0
click at [482, 163] on body "New Environment Import Marketplace Bonus ₹0.00 Upgrade Account Balance ₹250.00 …" at bounding box center [300, 142] width 600 height 285
paste input "-pdj"
type input "pr-sso-sigedi-pdj"
click at [376, 156] on div "Owner: Me ([EMAIL_ADDRESS][DOMAIN_NAME]) Name: pr-sso-sigedi-pdj .w1-us.cloudji…" at bounding box center [300, 148] width 164 height 15
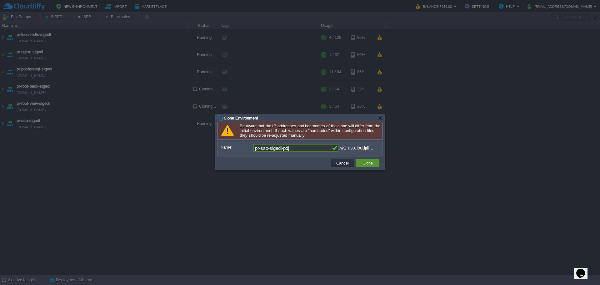
click at [373, 165] on button "Clone" at bounding box center [368, 163] width 14 height 6
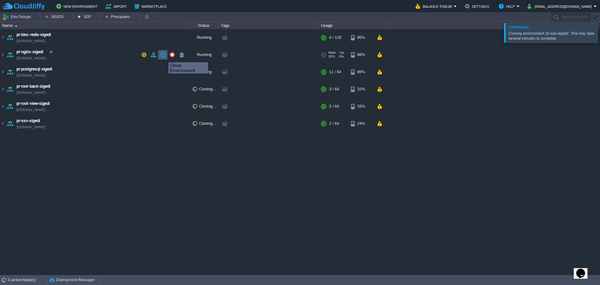
click at [164, 57] on button "button" at bounding box center [163, 55] width 6 height 6
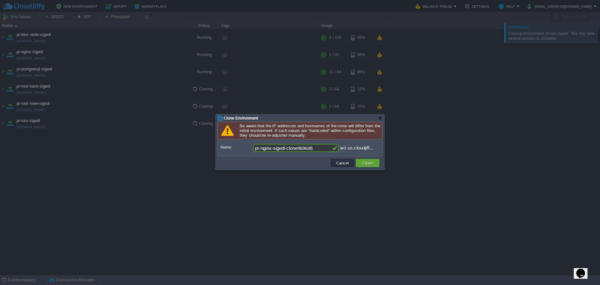
drag, startPoint x: 288, startPoint y: 150, endPoint x: 596, endPoint y: 172, distance: 308.4
click at [526, 165] on body "New Environment Import Marketplace Bonus ₹0.00 Upgrade Account Balance ₹250.00 …" at bounding box center [300, 142] width 600 height 285
paste input "-pdj"
type input "pr-nginx-sigedi-pdj"
click at [366, 164] on button "Clone" at bounding box center [368, 163] width 14 height 6
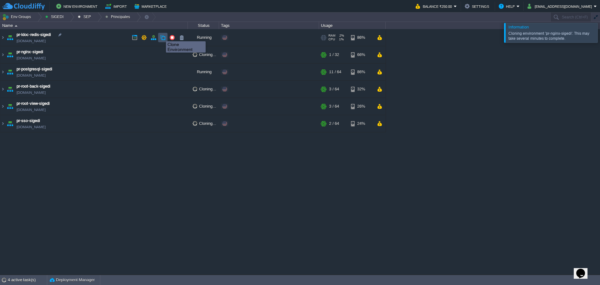
click at [163, 37] on button "button" at bounding box center [163, 38] width 6 height 6
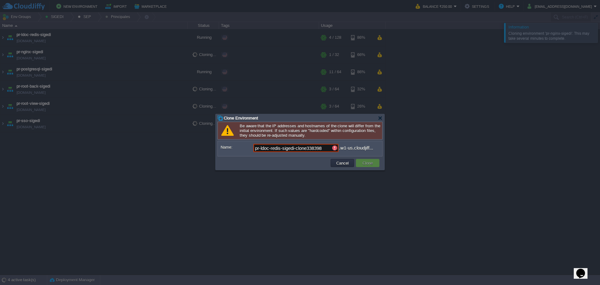
drag, startPoint x: 296, startPoint y: 151, endPoint x: 573, endPoint y: 167, distance: 276.9
click at [478, 158] on body "New Environment Import Marketplace Bonus ₹0.00 Upgrade Account Balance ₹250.00 …" at bounding box center [300, 142] width 600 height 285
paste input "-pdj"
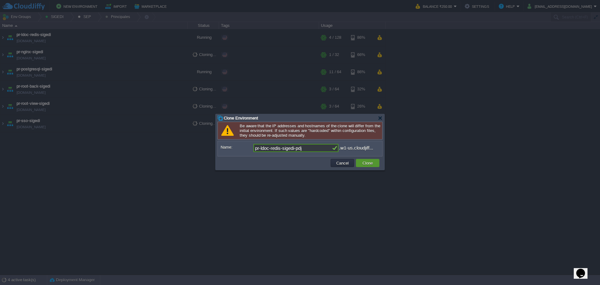
type input "pr-ldoc-redis-sigedi-pdj"
click at [372, 163] on button "Clone" at bounding box center [368, 163] width 14 height 6
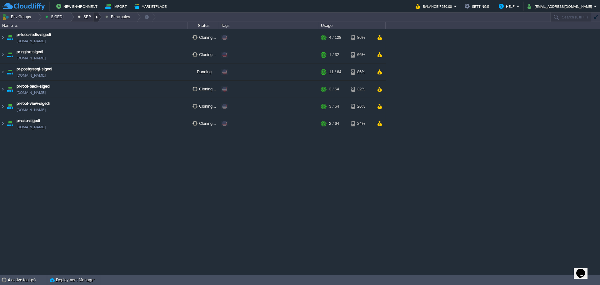
click at [93, 15] on div at bounding box center [97, 17] width 8 height 9
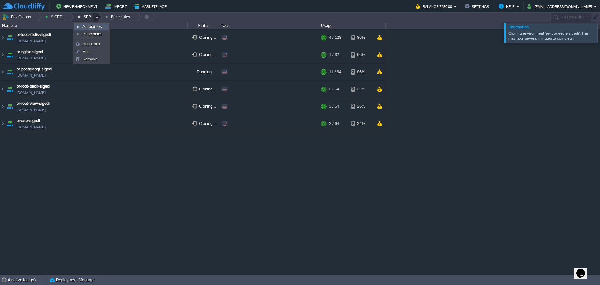
click at [95, 28] on span "Ambientes" at bounding box center [92, 26] width 19 height 5
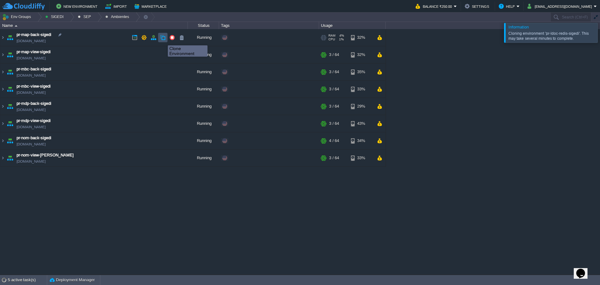
click at [163, 39] on button "button" at bounding box center [163, 38] width 6 height 6
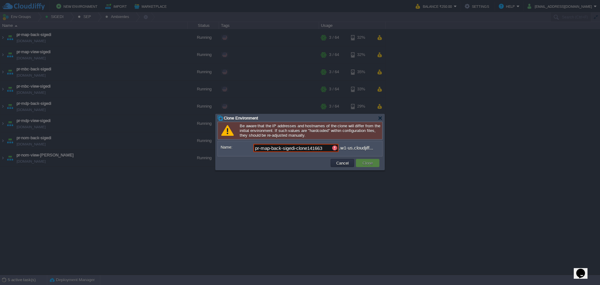
drag, startPoint x: 310, startPoint y: 150, endPoint x: 597, endPoint y: 185, distance: 289.2
click at [433, 162] on body "New Environment Import Marketplace Bonus ₹0.00 Upgrade Account Balance ₹250.00 …" at bounding box center [300, 142] width 600 height 285
paste input "-pdj"
type input "pr-map-back-sigedi-pdj"
click at [320, 151] on input "pr-map-back-sigedi-pdj" at bounding box center [293, 148] width 78 height 8
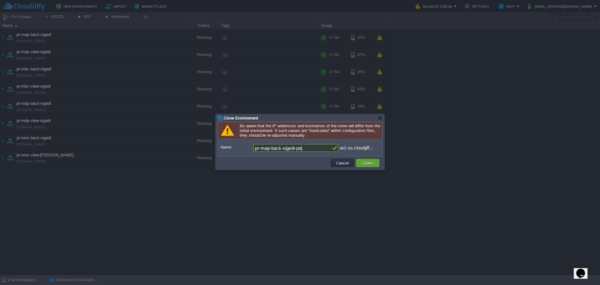
drag, startPoint x: 309, startPoint y: 151, endPoint x: 295, endPoint y: 153, distance: 13.9
click at [295, 152] on input "pr-map-back-sigedi-pdj" at bounding box center [293, 148] width 78 height 8
click at [363, 162] on button "Clone" at bounding box center [368, 163] width 14 height 6
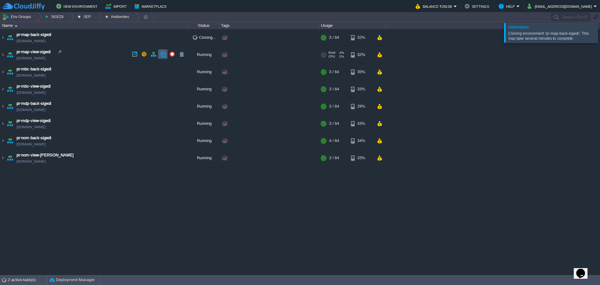
click at [166, 54] on td at bounding box center [162, 53] width 9 height 9
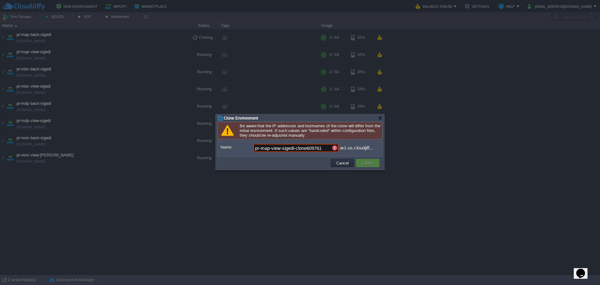
drag, startPoint x: 296, startPoint y: 149, endPoint x: 600, endPoint y: 173, distance: 304.6
click at [445, 163] on body "New Environment Import Marketplace Bonus ₹0.00 Upgrade Account Balance ₹250.00 …" at bounding box center [300, 142] width 600 height 285
paste input "-pdj"
type input "pr-map-view-sigedi-pdj"
click at [369, 167] on td "Clone" at bounding box center [367, 163] width 23 height 8
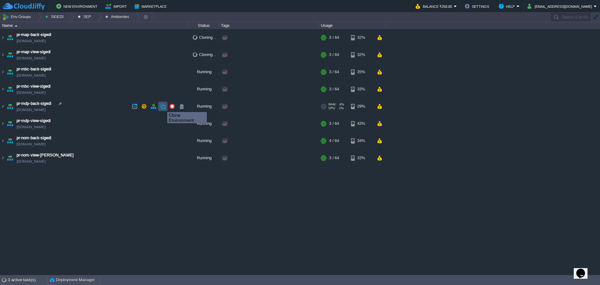
click at [163, 106] on button "button" at bounding box center [163, 106] width 6 height 6
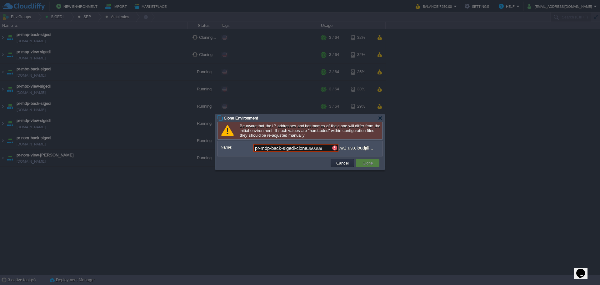
drag, startPoint x: 325, startPoint y: 153, endPoint x: 382, endPoint y: 154, distance: 57.2
click at [382, 154] on div "Owner: Me ([EMAIL_ADDRESS][DOMAIN_NAME]) Name: pr-mdp-back-sigedi-clone350389 .…" at bounding box center [300, 149] width 165 height 16
paste input "-pdj"
type input "pr-mdp-back-sigedi-pdj"
click at [373, 165] on button "Clone" at bounding box center [368, 163] width 14 height 6
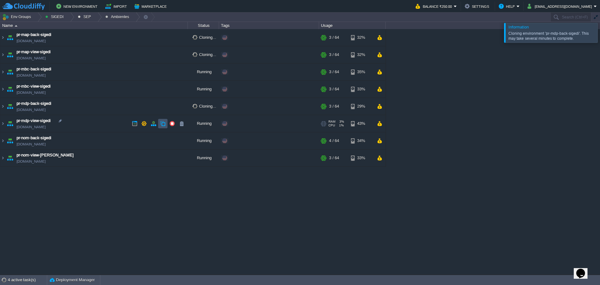
click at [163, 124] on button "button" at bounding box center [163, 124] width 6 height 6
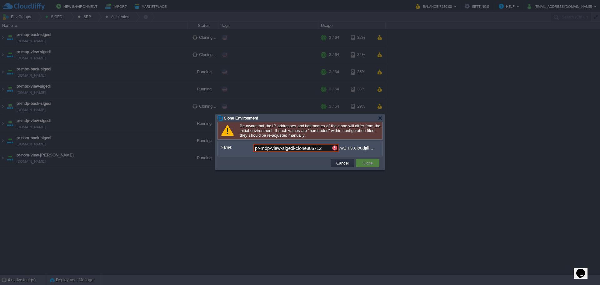
drag, startPoint x: 296, startPoint y: 152, endPoint x: 493, endPoint y: 164, distance: 197.3
click at [446, 156] on body "New Environment Import Marketplace Bonus ₹0.00 Upgrade Account Balance ₹250.00 …" at bounding box center [300, 142] width 600 height 285
paste input "-pdj"
type input "pr-mdp-view-sigedi-pdj"
click at [370, 162] on button "Clone" at bounding box center [368, 163] width 14 height 6
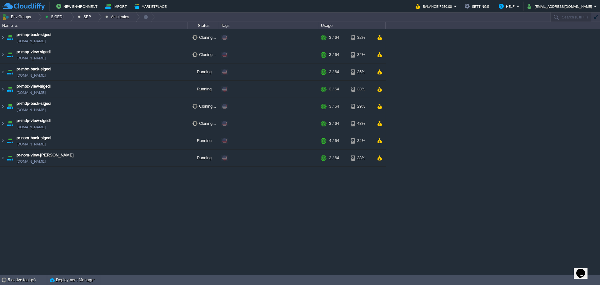
click at [351, 228] on div "maven - sie - [GEOGRAPHIC_DATA][US_STATE] [DOMAIN_NAME] Running Edit RAM 1% CPU…" at bounding box center [300, 151] width 600 height 245
click at [207, 199] on div "maven - sie - [GEOGRAPHIC_DATA][US_STATE] [DOMAIN_NAME] Running Edit RAM 1% CPU…" at bounding box center [300, 151] width 600 height 245
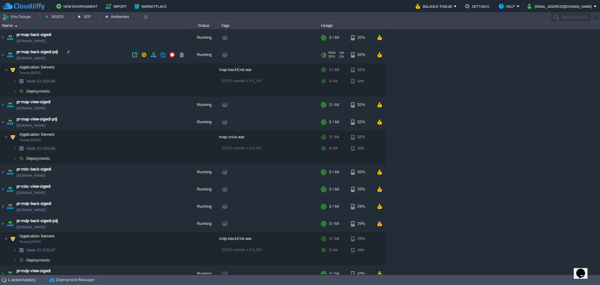
click at [238, 57] on div "Edit" at bounding box center [236, 55] width 12 height 6
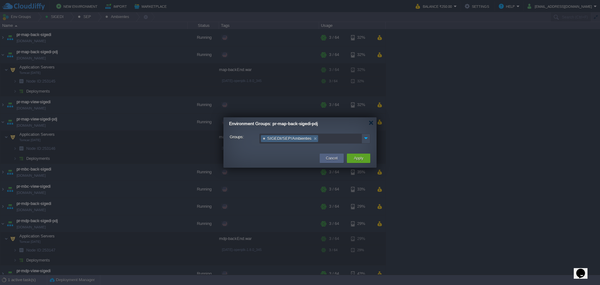
click at [315, 140] on link at bounding box center [315, 138] width 5 height 6
click at [366, 138] on img at bounding box center [366, 138] width 8 height 8
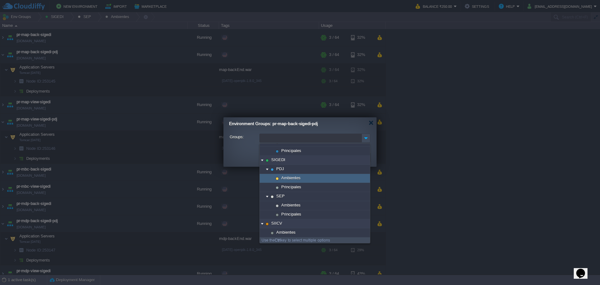
scroll to position [124, 0]
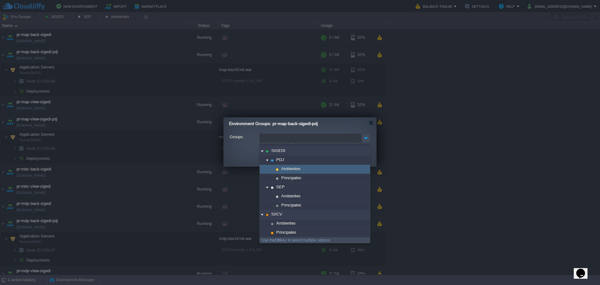
click at [306, 170] on div "Ambientes" at bounding box center [315, 169] width 110 height 9
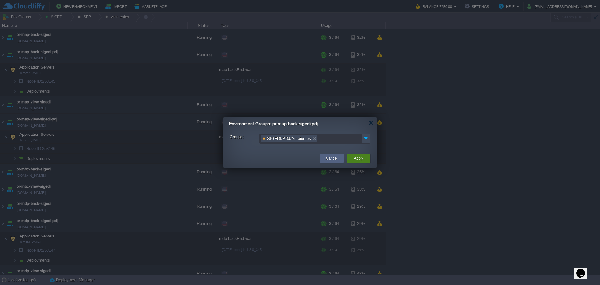
click at [356, 159] on button "Apply" at bounding box center [358, 158] width 9 height 6
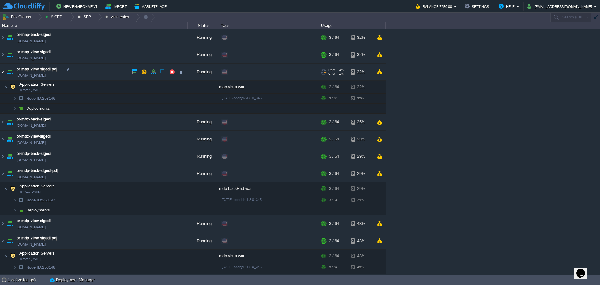
click at [2, 71] on img at bounding box center [2, 71] width 5 height 17
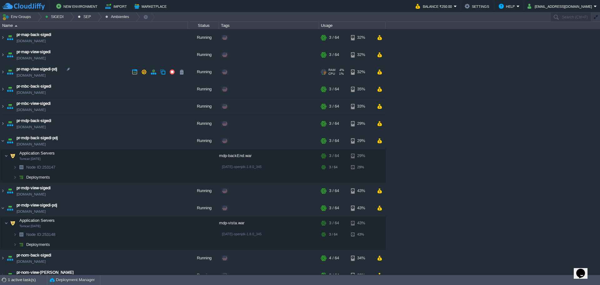
click at [234, 72] on div "Edit" at bounding box center [236, 72] width 12 height 6
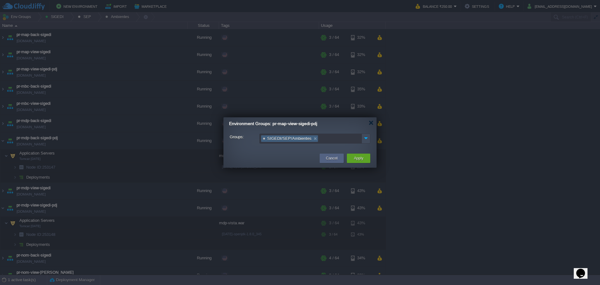
drag, startPoint x: 314, startPoint y: 137, endPoint x: 318, endPoint y: 138, distance: 4.1
click at [314, 137] on link at bounding box center [315, 138] width 5 height 6
click at [367, 137] on img at bounding box center [366, 138] width 8 height 8
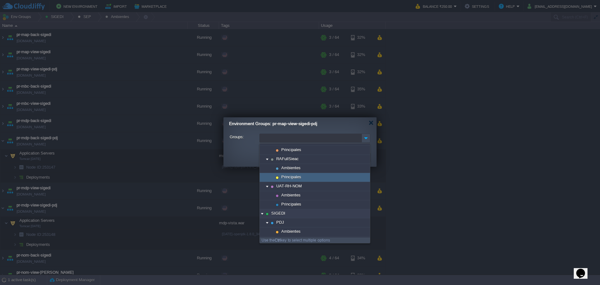
scroll to position [94, 0]
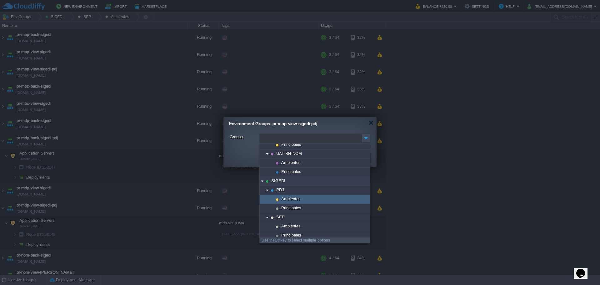
click at [302, 203] on div "Ambientes" at bounding box center [315, 199] width 110 height 9
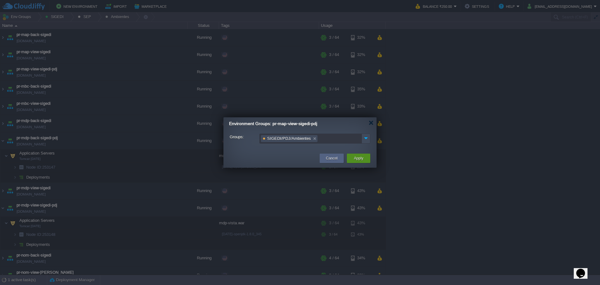
click at [358, 154] on div "Apply" at bounding box center [359, 158] width 14 height 9
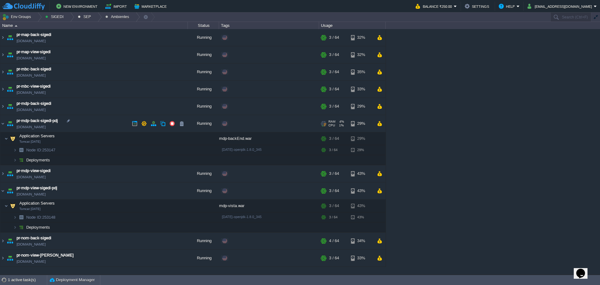
click at [238, 124] on div "Edit" at bounding box center [236, 124] width 12 height 6
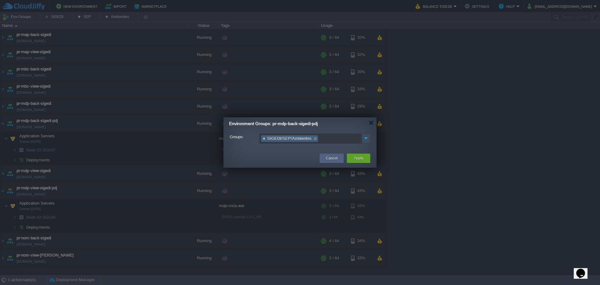
click at [313, 141] on link at bounding box center [315, 138] width 5 height 6
click at [368, 135] on img at bounding box center [366, 138] width 8 height 8
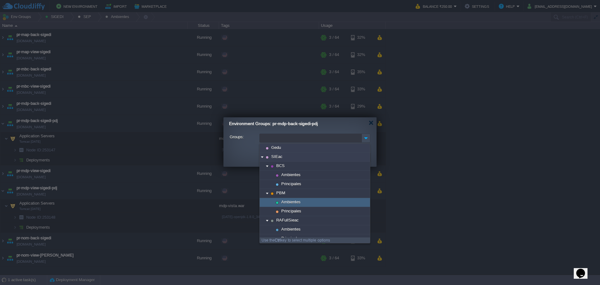
scroll to position [63, 0]
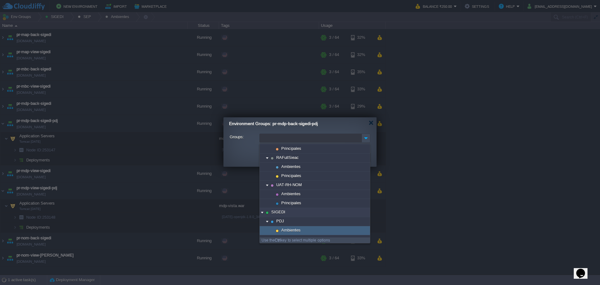
click at [305, 233] on div "Ambientes" at bounding box center [315, 230] width 110 height 9
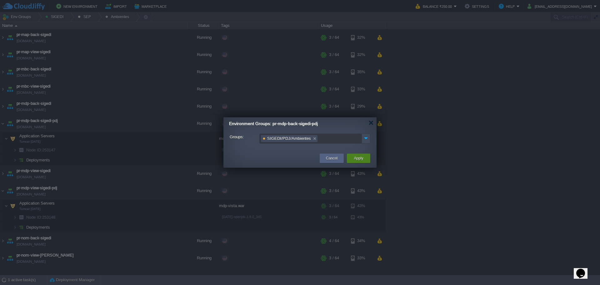
click at [357, 160] on button "Apply" at bounding box center [358, 158] width 9 height 6
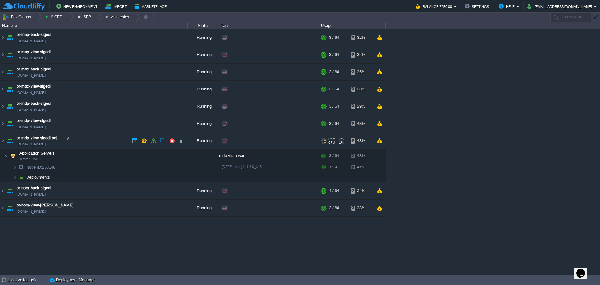
click at [240, 145] on div "Edit" at bounding box center [269, 141] width 98 height 18
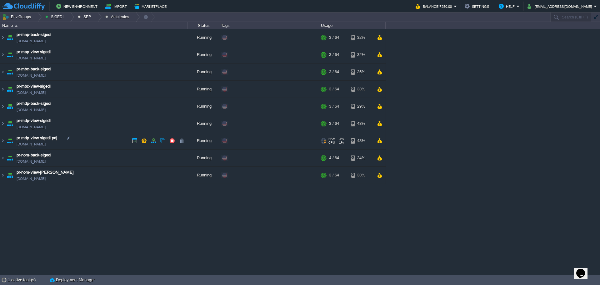
click at [237, 141] on div "Edit" at bounding box center [236, 141] width 12 height 6
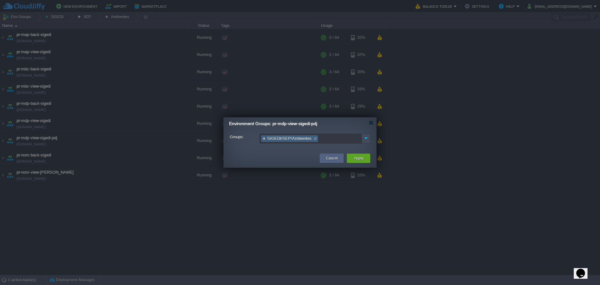
click at [313, 140] on link at bounding box center [315, 138] width 5 height 6
click at [364, 141] on img at bounding box center [366, 138] width 8 height 8
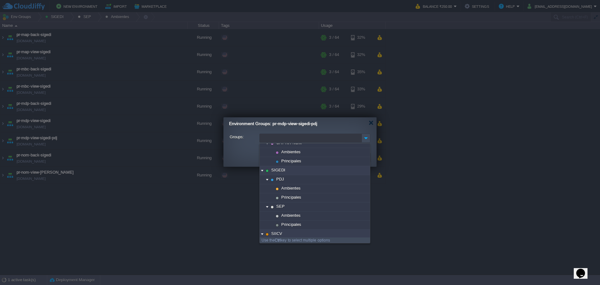
scroll to position [124, 0]
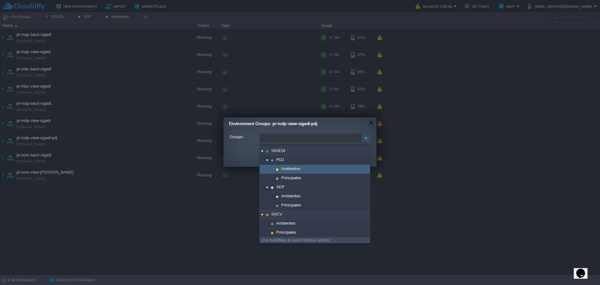
click at [305, 167] on div "Ambientes" at bounding box center [315, 169] width 110 height 9
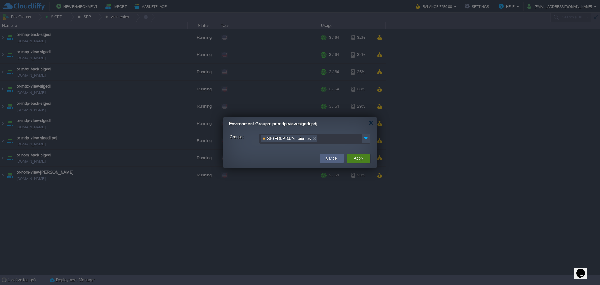
click at [356, 156] on button "Apply" at bounding box center [358, 158] width 9 height 6
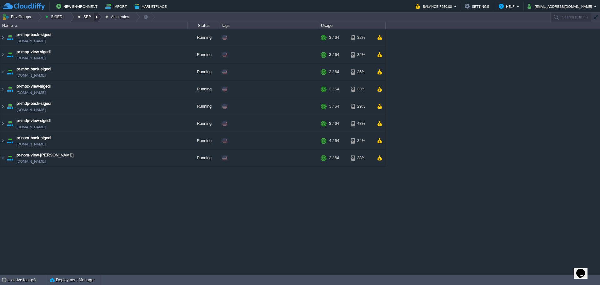
click at [95, 19] on div at bounding box center [97, 17] width 8 height 9
click at [92, 36] on span "Principales" at bounding box center [93, 34] width 20 height 5
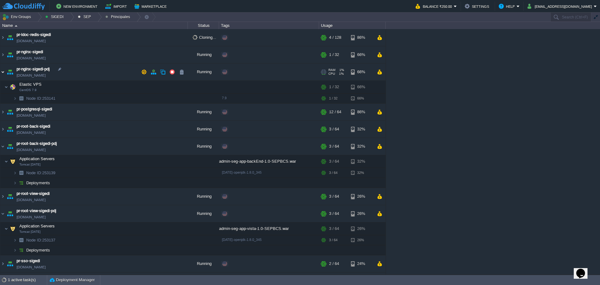
click at [3, 76] on img at bounding box center [2, 71] width 5 height 17
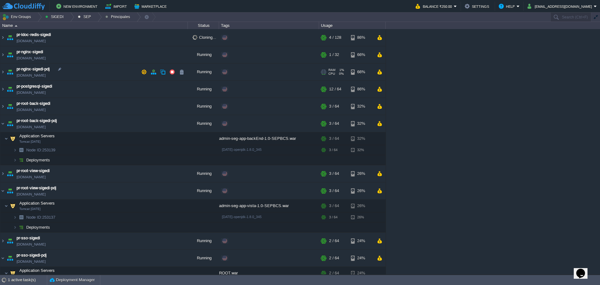
click at [240, 74] on div "Edit" at bounding box center [236, 72] width 12 height 6
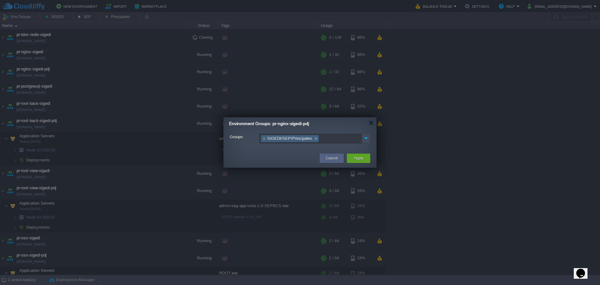
click at [316, 139] on li "SIGEDI/SEP/Principales" at bounding box center [290, 138] width 58 height 7
click at [313, 139] on link at bounding box center [315, 138] width 5 height 6
click at [366, 138] on img at bounding box center [366, 138] width 8 height 8
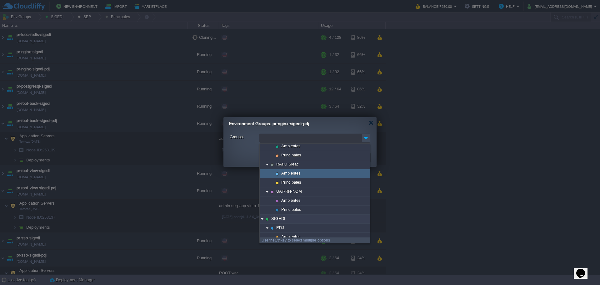
scroll to position [94, 0]
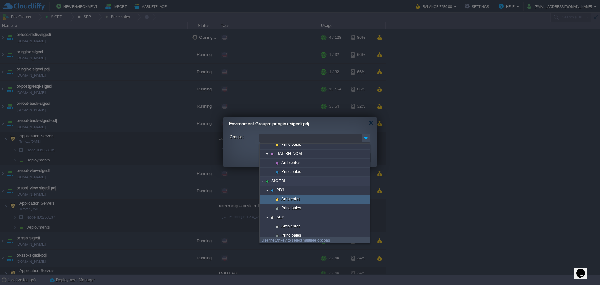
click at [302, 201] on div "Ambientes" at bounding box center [315, 199] width 110 height 9
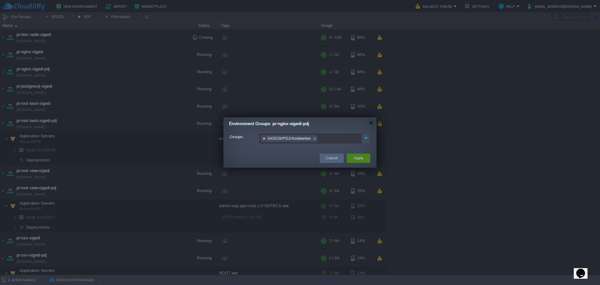
click at [356, 160] on button "Apply" at bounding box center [358, 158] width 9 height 6
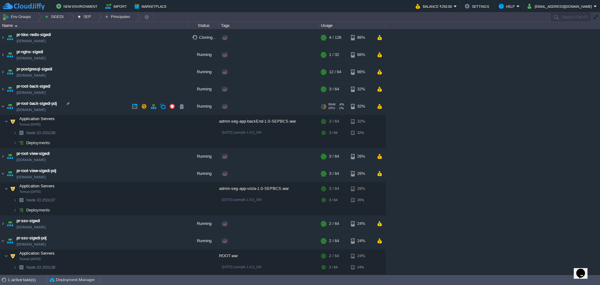
click at [239, 104] on div "Edit" at bounding box center [236, 106] width 12 height 6
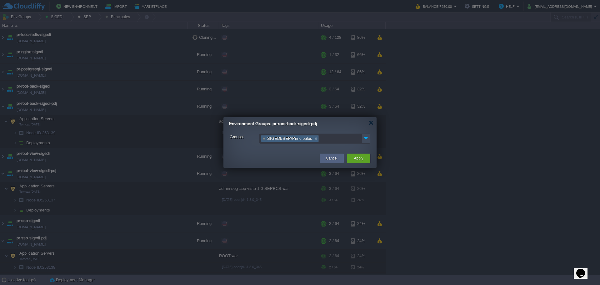
click at [313, 138] on link at bounding box center [315, 138] width 5 height 6
click at [368, 140] on img at bounding box center [366, 138] width 8 height 8
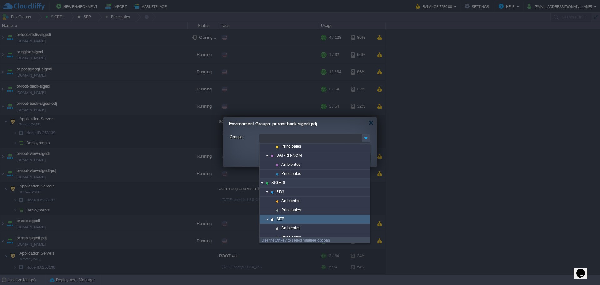
scroll to position [124, 0]
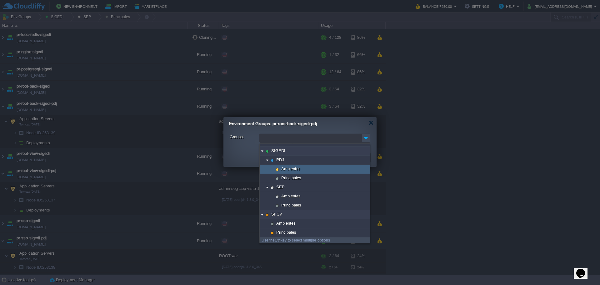
click at [302, 168] on div "Ambientes" at bounding box center [315, 169] width 110 height 9
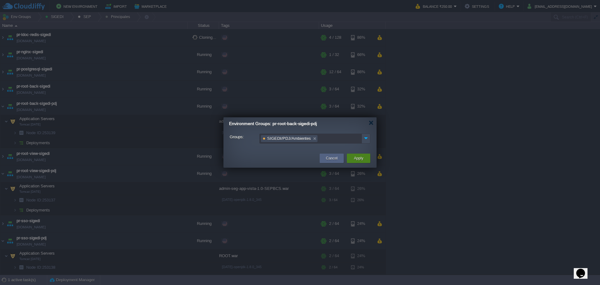
click at [356, 157] on button "Apply" at bounding box center [358, 158] width 9 height 6
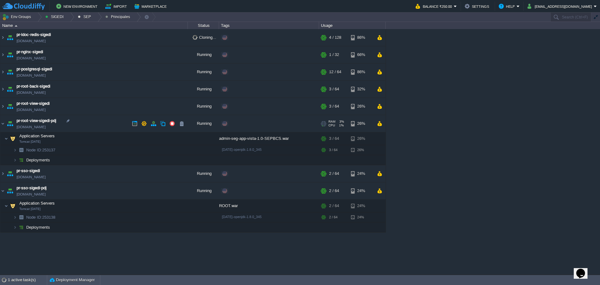
click at [242, 123] on div "Edit" at bounding box center [236, 124] width 12 height 6
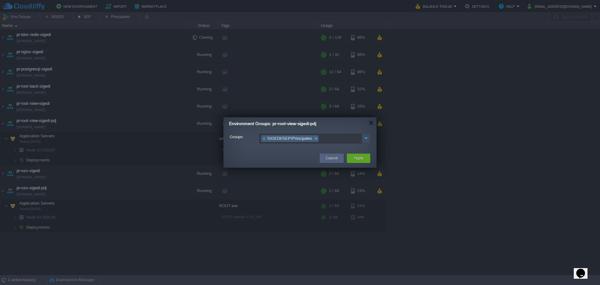
click at [313, 139] on link at bounding box center [315, 138] width 5 height 6
click at [371, 138] on div "Groups:" at bounding box center [300, 139] width 153 height 10
click at [366, 141] on img at bounding box center [366, 138] width 8 height 8
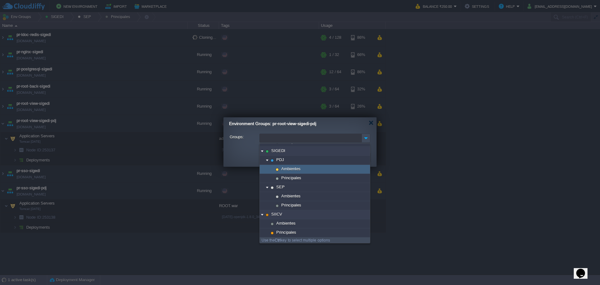
click at [301, 170] on div "Ambientes" at bounding box center [315, 169] width 110 height 9
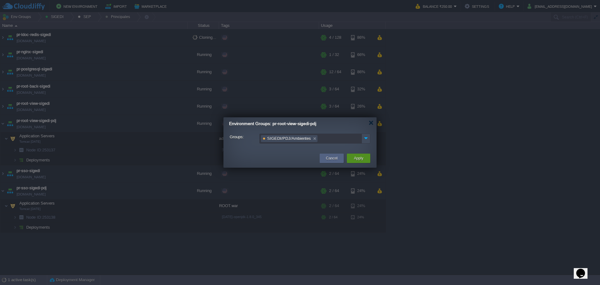
click at [353, 158] on div "Apply" at bounding box center [359, 158] width 14 height 9
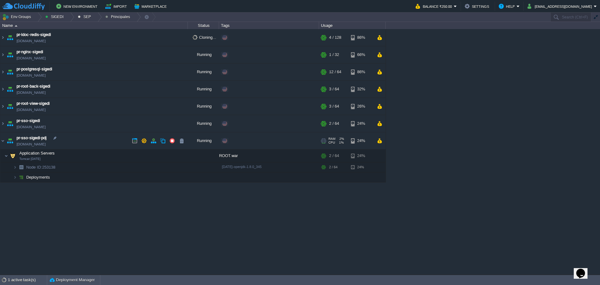
click at [235, 140] on div "Edit" at bounding box center [236, 141] width 12 height 6
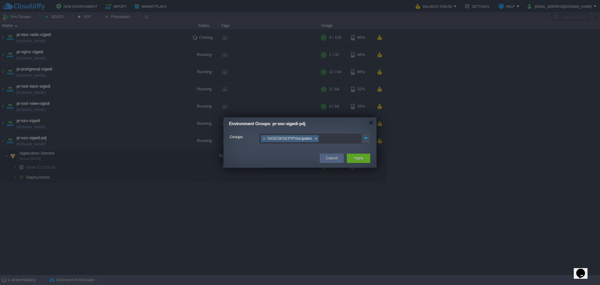
click at [313, 139] on link at bounding box center [315, 138] width 5 height 6
click at [367, 142] on div at bounding box center [366, 138] width 9 height 9
click at [365, 141] on img at bounding box center [366, 138] width 8 height 8
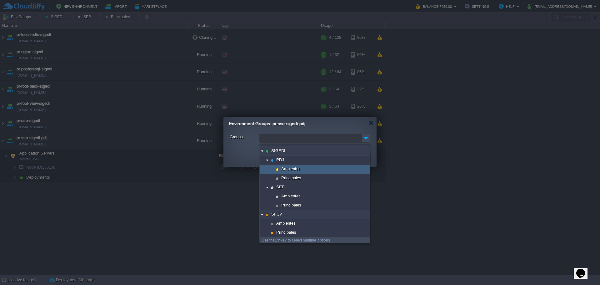
click at [300, 174] on div "Ambientes" at bounding box center [315, 169] width 110 height 9
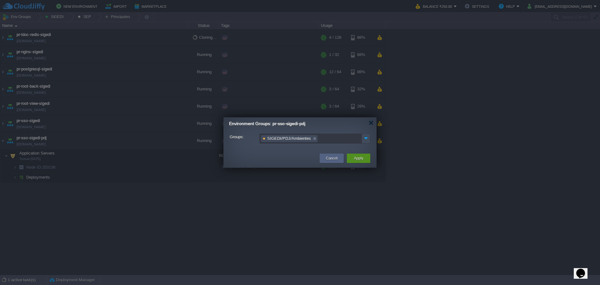
click at [369, 155] on div "Apply" at bounding box center [358, 158] width 23 height 9
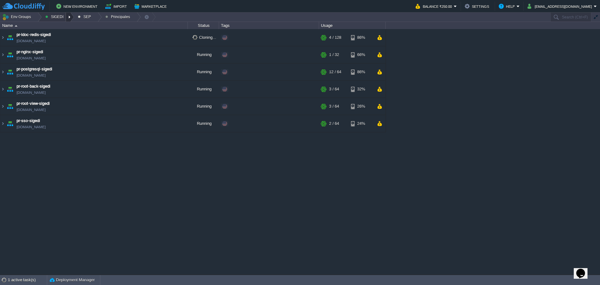
click at [67, 20] on div at bounding box center [70, 17] width 8 height 9
click at [84, 29] on span "Ambientes" at bounding box center [93, 27] width 19 height 5
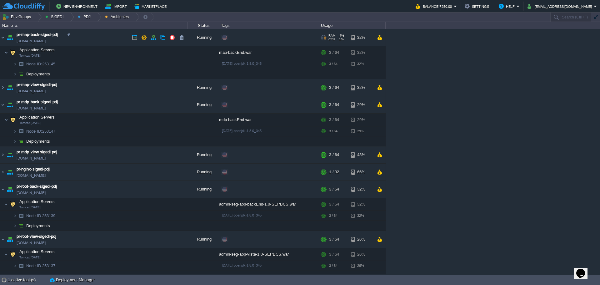
click at [7, 35] on img at bounding box center [10, 37] width 9 height 17
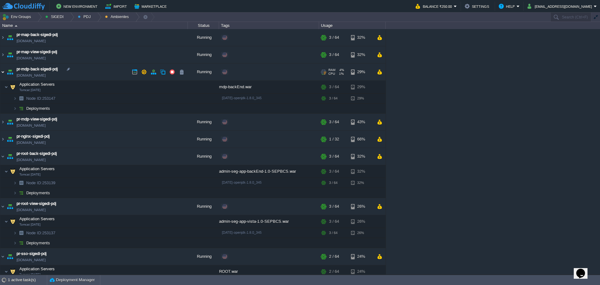
click at [3, 76] on img at bounding box center [2, 71] width 5 height 17
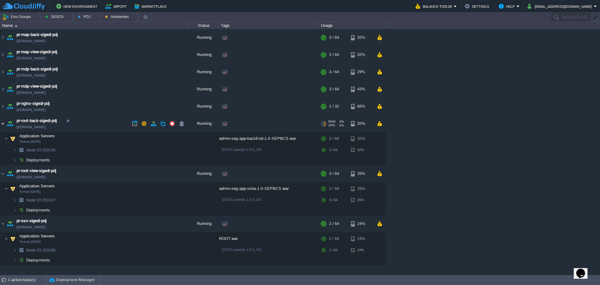
click at [2, 126] on img at bounding box center [2, 123] width 5 height 17
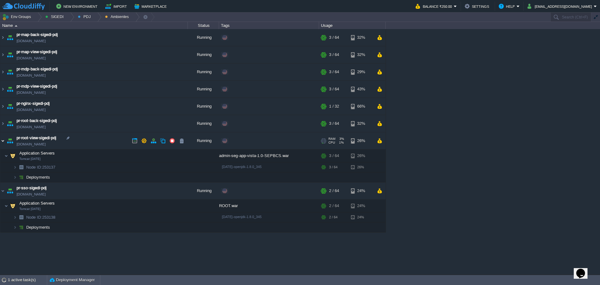
click at [4, 140] on img at bounding box center [2, 140] width 5 height 17
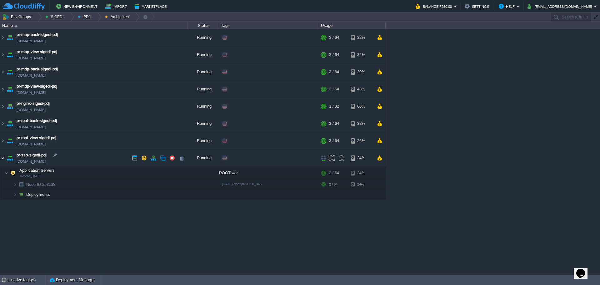
click at [5, 158] on img at bounding box center [2, 157] width 5 height 17
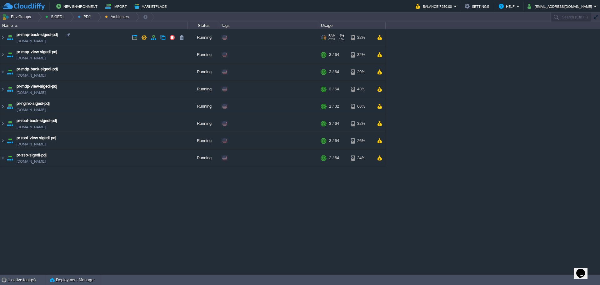
click at [239, 39] on div "Edit" at bounding box center [236, 38] width 12 height 6
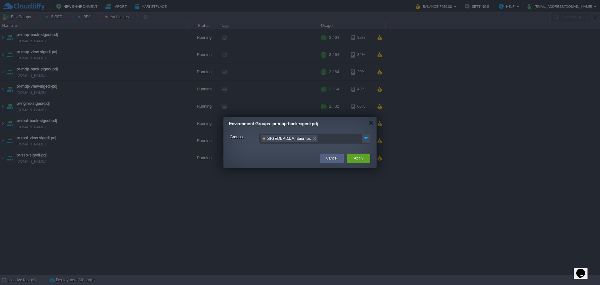
drag, startPoint x: 216, startPoint y: 181, endPoint x: 239, endPoint y: 175, distance: 23.9
click at [216, 181] on div at bounding box center [300, 142] width 600 height 285
click at [325, 159] on div "Cancel" at bounding box center [332, 158] width 15 height 9
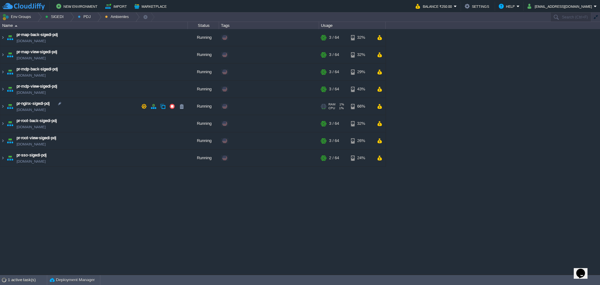
click at [235, 105] on div "Edit" at bounding box center [236, 106] width 12 height 6
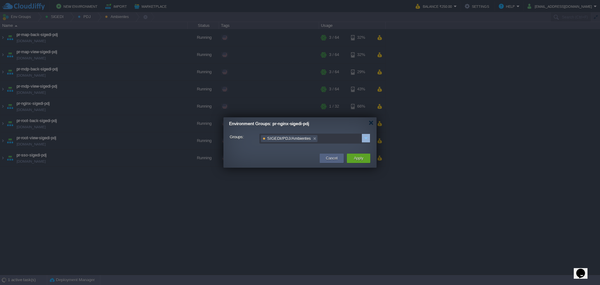
click at [364, 139] on div "SIGEDI/PDJ/Ambientes" at bounding box center [315, 139] width 111 height 10
click at [366, 139] on img at bounding box center [366, 138] width 8 height 8
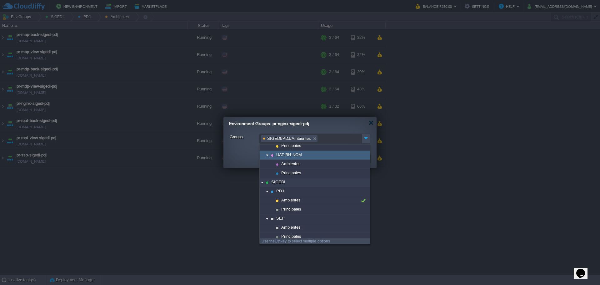
scroll to position [94, 0]
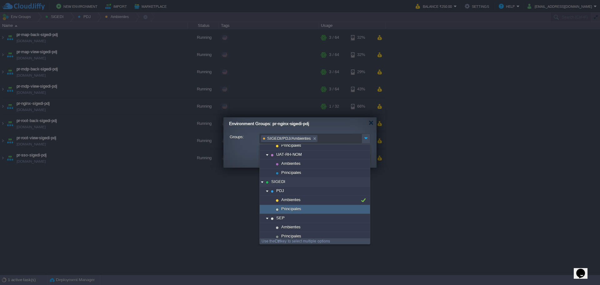
click at [304, 208] on div "Principales" at bounding box center [315, 209] width 110 height 9
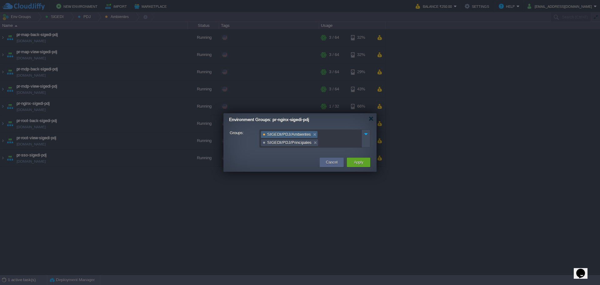
click at [312, 134] on link at bounding box center [314, 134] width 5 height 6
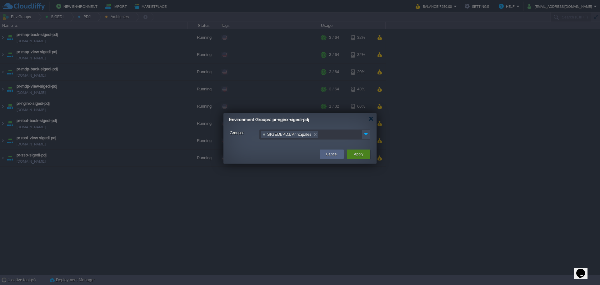
click at [361, 153] on button "Apply" at bounding box center [358, 154] width 9 height 6
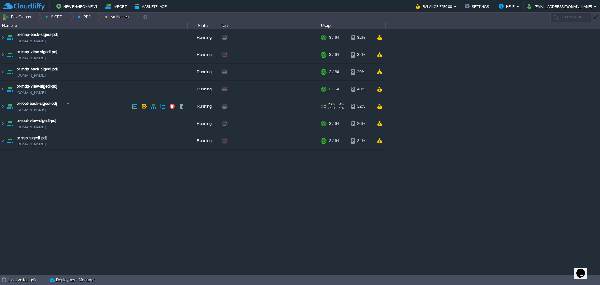
click at [232, 107] on div "Edit" at bounding box center [236, 106] width 12 height 6
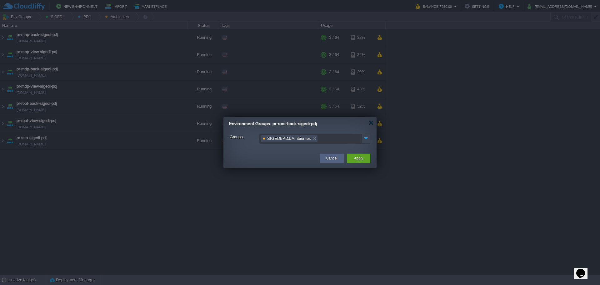
click at [364, 139] on img at bounding box center [366, 138] width 8 height 8
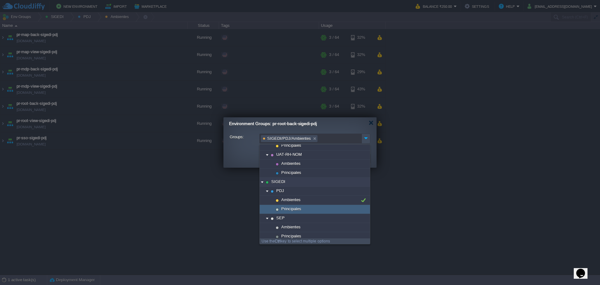
click at [300, 210] on span "Principales" at bounding box center [292, 208] width 22 height 5
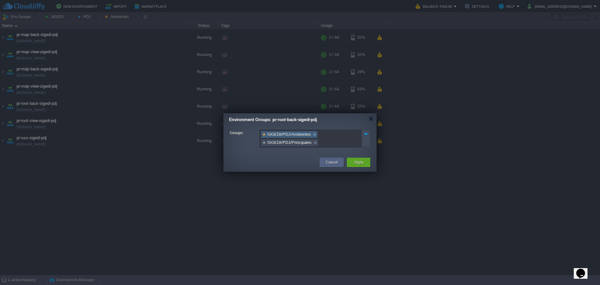
click at [313, 136] on link at bounding box center [314, 134] width 5 height 6
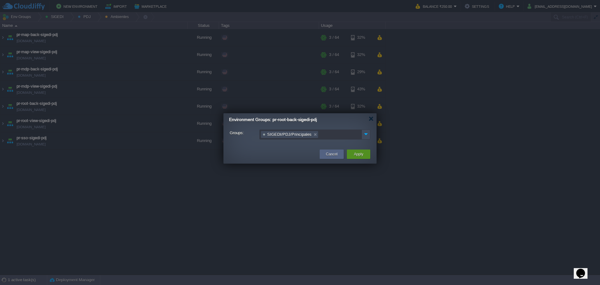
click at [354, 154] on div "Apply" at bounding box center [359, 153] width 14 height 9
